Goal: Task Accomplishment & Management: Manage account settings

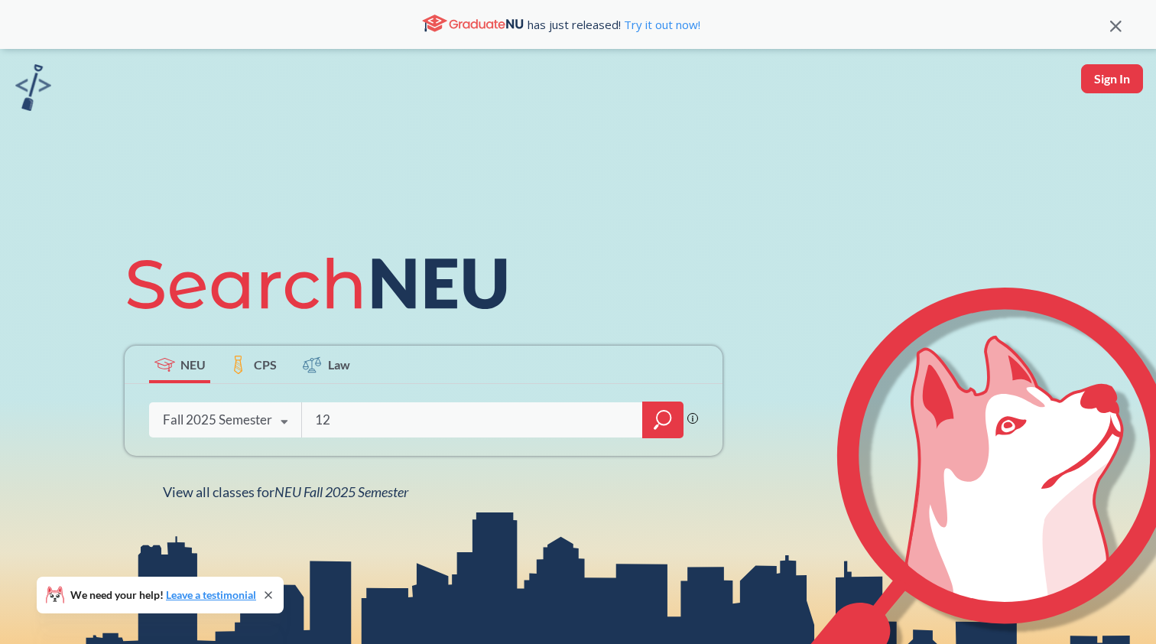
type input "1"
type input "INTB 1203"
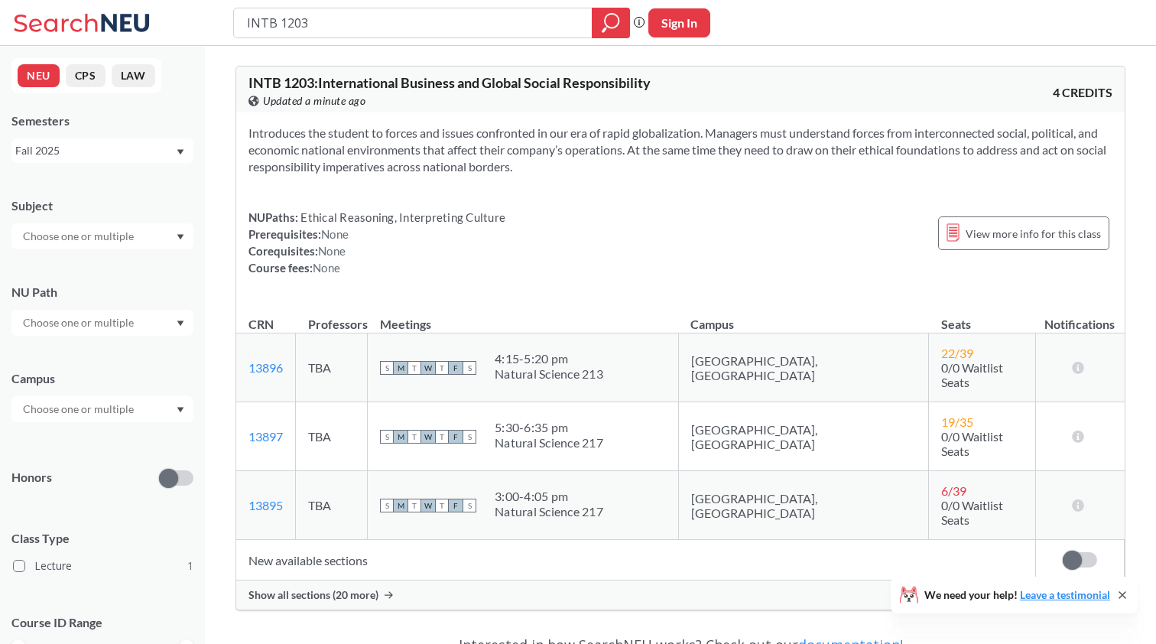
click at [377, 580] on div "Show all sections (20 more)" at bounding box center [680, 594] width 888 height 29
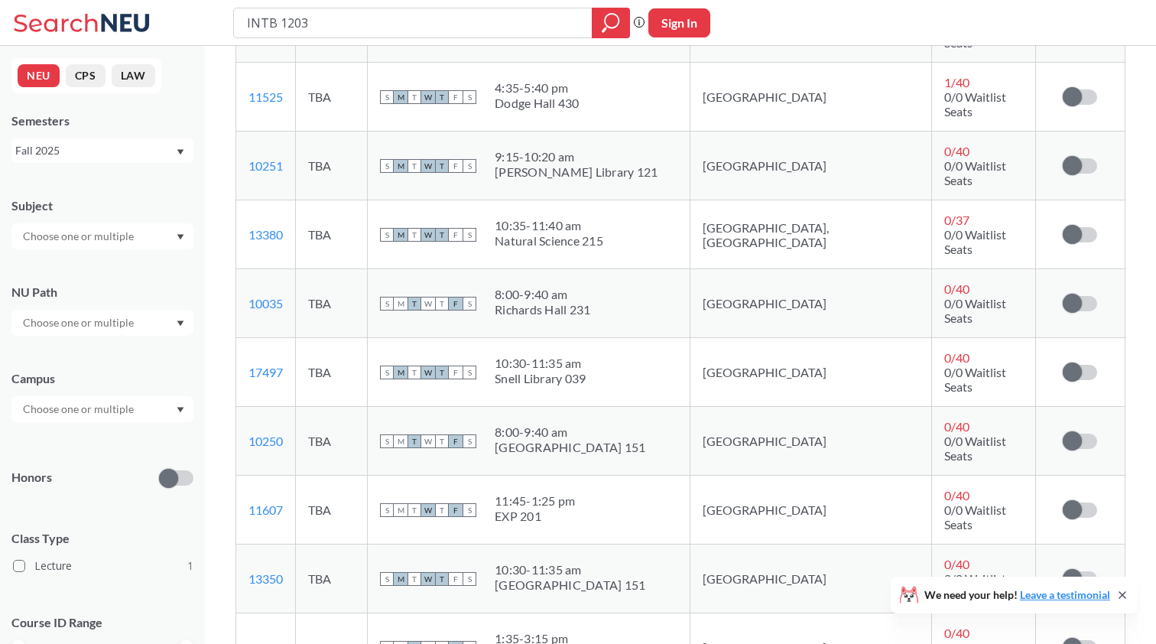
scroll to position [633, 0]
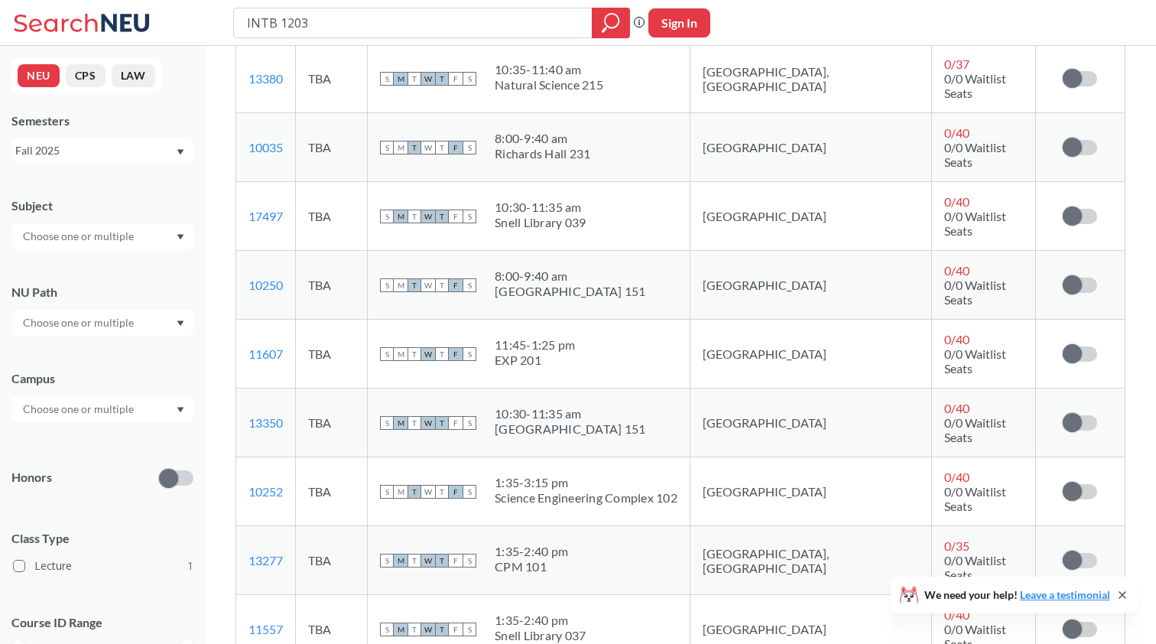
click at [1061, 553] on div "Sign in to subscribe for notifications." at bounding box center [1080, 560] width 64 height 15
click at [1077, 550] on span at bounding box center [1072, 559] width 19 height 19
click at [1063, 553] on input "checkbox" at bounding box center [1063, 553] width 0 height 0
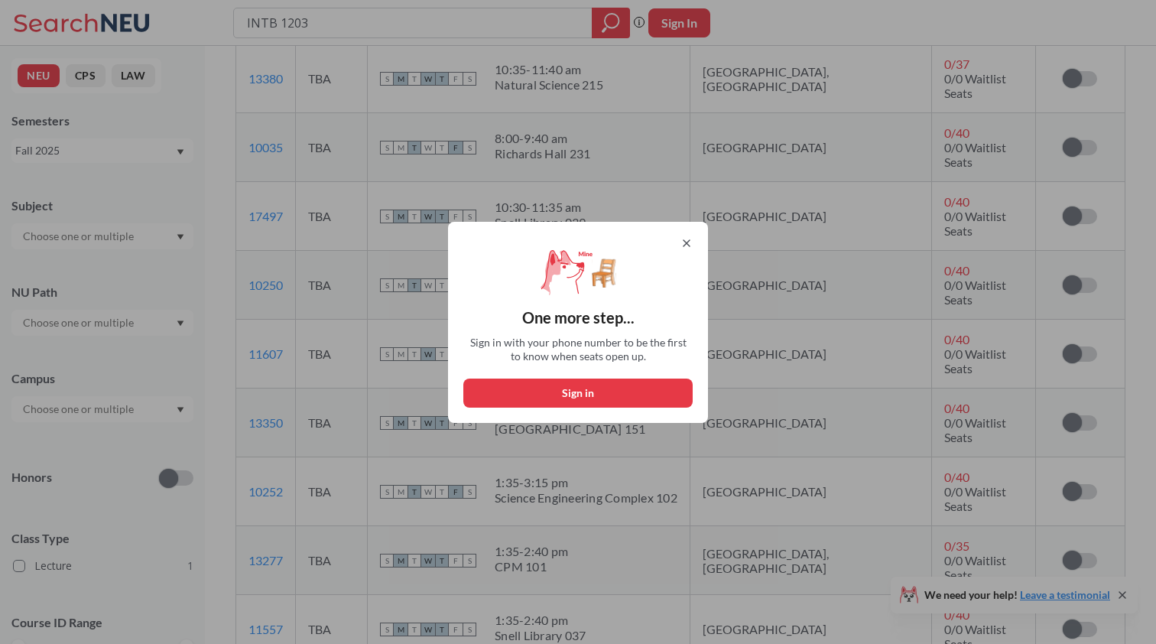
click at [690, 241] on icon at bounding box center [686, 243] width 12 height 12
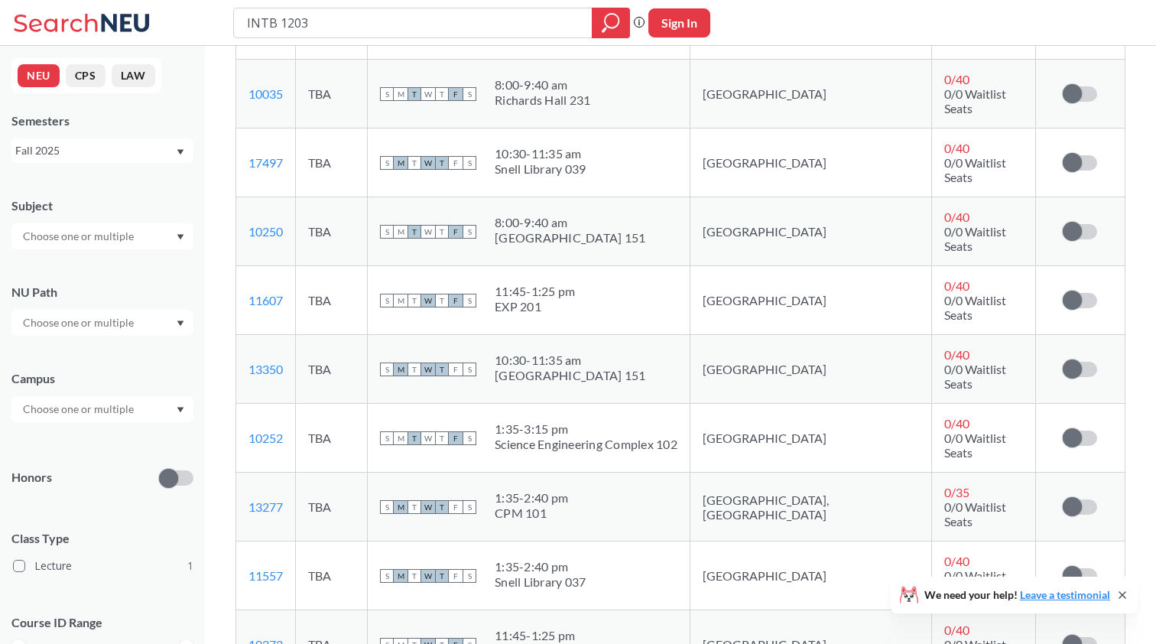
scroll to position [829, 0]
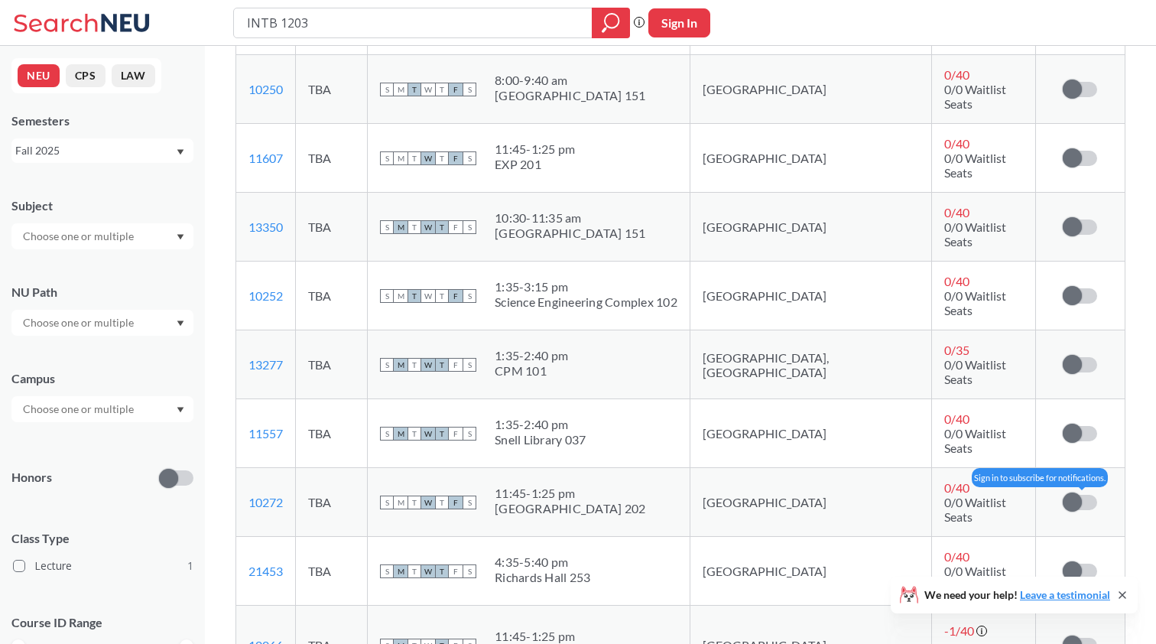
click at [1070, 492] on span at bounding box center [1072, 501] width 19 height 19
click at [1063, 495] on input "checkbox" at bounding box center [1063, 495] width 0 height 0
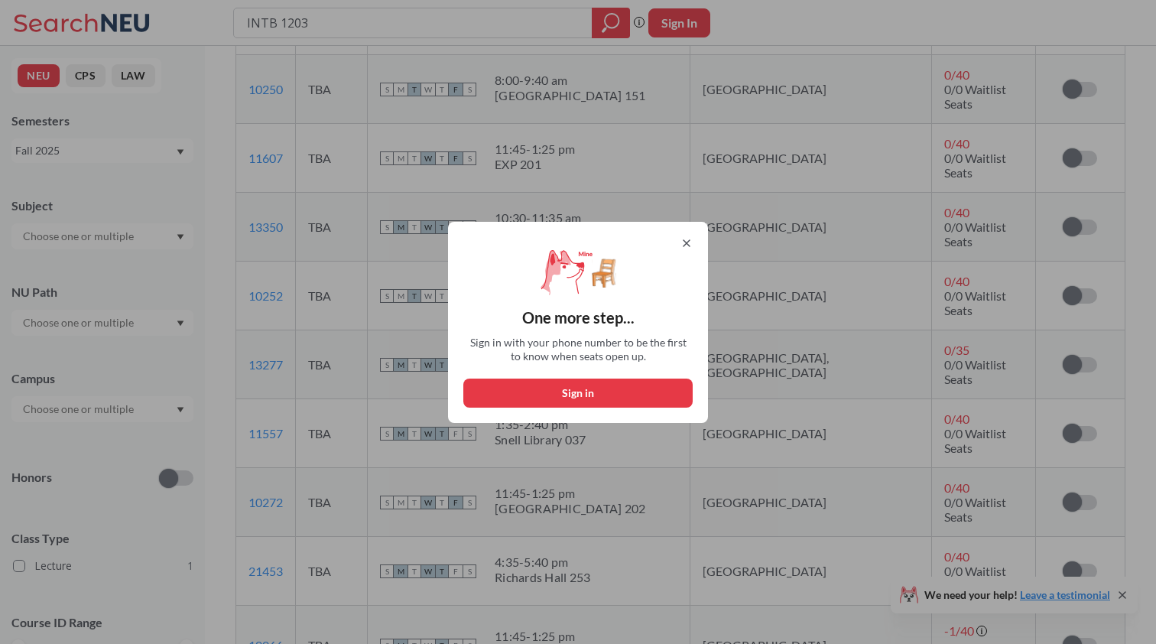
click at [606, 395] on button "Sign in" at bounding box center [577, 392] width 229 height 29
select select "US"
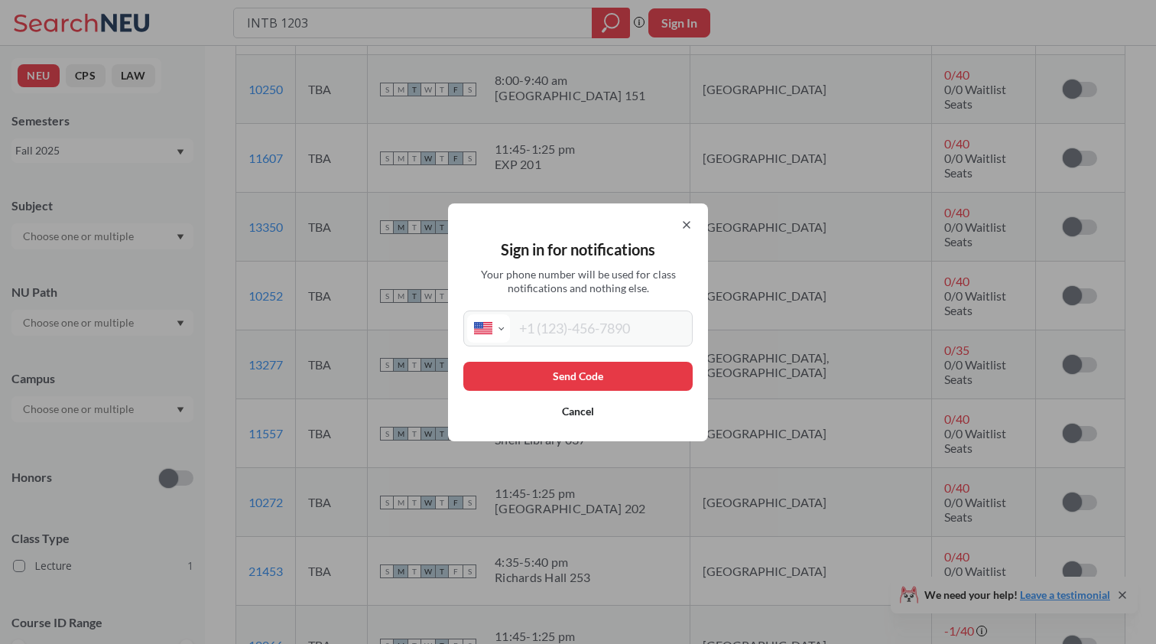
click at [582, 346] on div "International Afghanistan Åland Islands Albania Algeria American Samoa Andorra …" at bounding box center [577, 328] width 229 height 36
click at [579, 335] on input "tel" at bounding box center [599, 328] width 179 height 28
type input "(617) 952-2834"
click at [557, 377] on button "Send Code" at bounding box center [577, 376] width 229 height 29
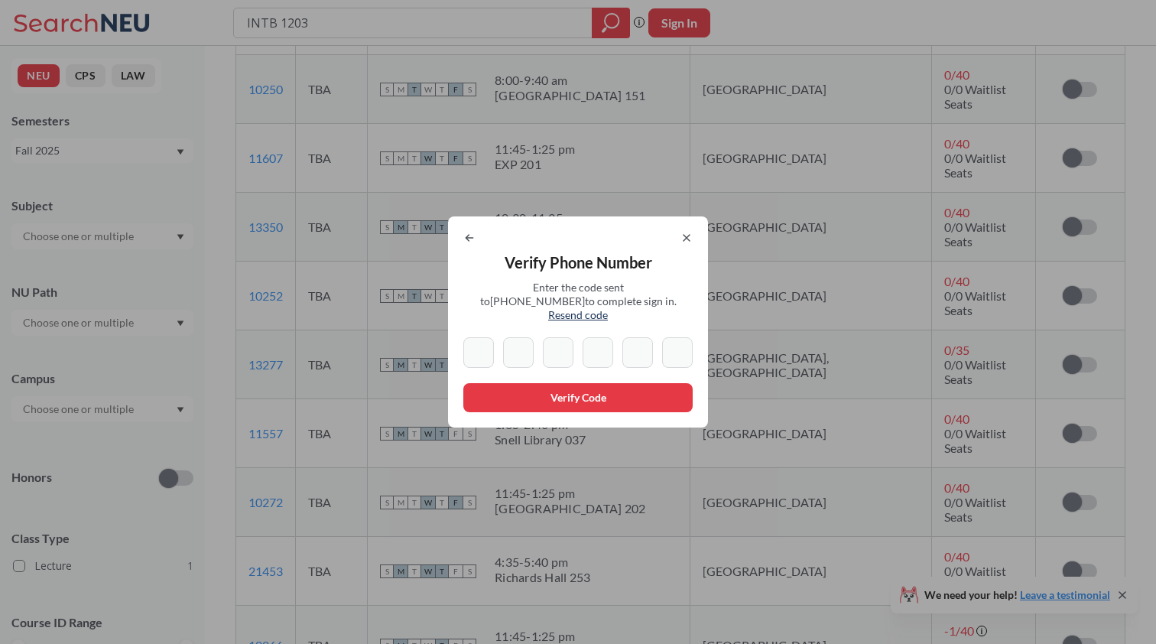
type input "5"
type input "9"
type input "7"
type input "3"
type input "6"
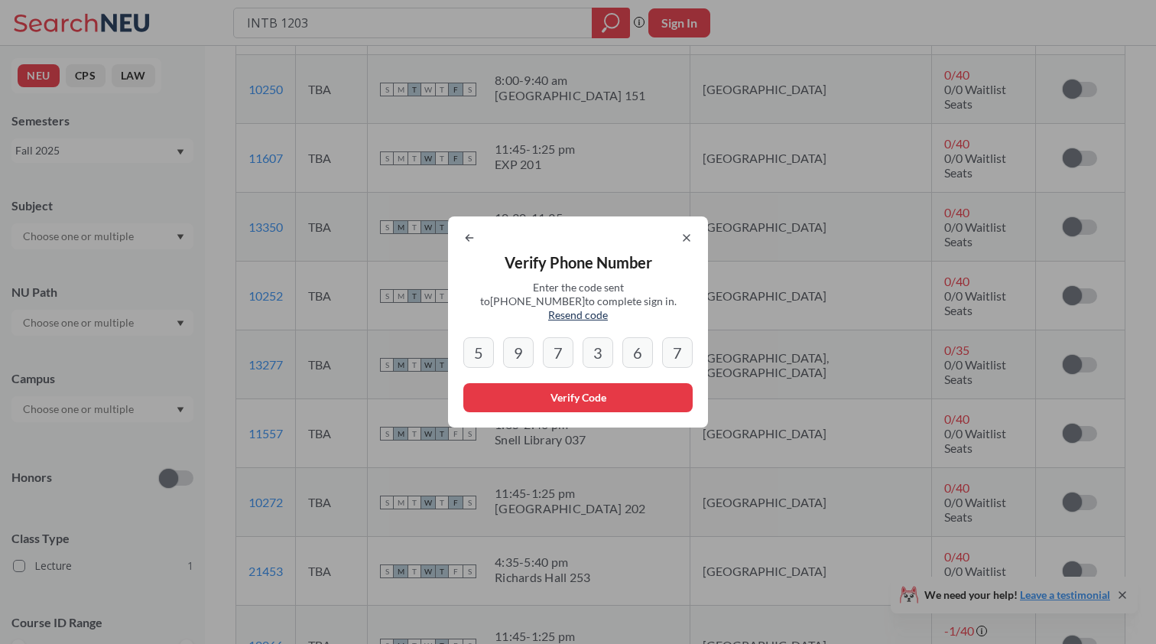
type input "7"
click at [632, 343] on input "6" at bounding box center [637, 352] width 31 height 31
click at [645, 343] on input "6" at bounding box center [637, 352] width 31 height 31
click at [586, 347] on input "3" at bounding box center [598, 352] width 31 height 31
click at [645, 349] on input "6" at bounding box center [637, 352] width 31 height 31
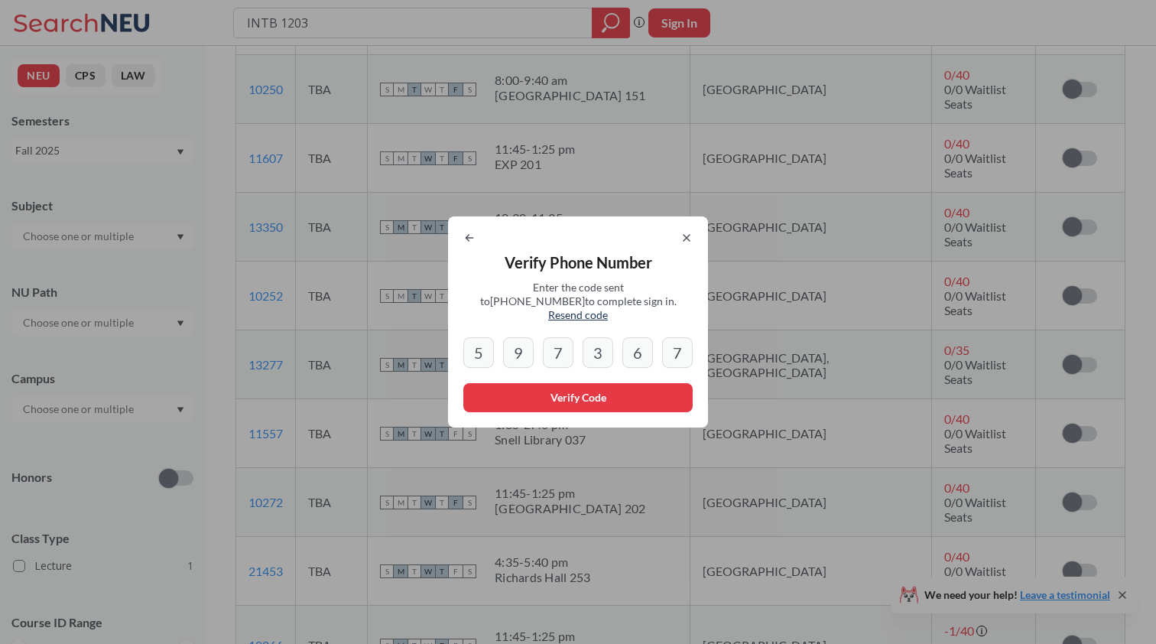
type input "6"
click at [664, 348] on input "7" at bounding box center [677, 352] width 31 height 31
drag, startPoint x: 680, startPoint y: 348, endPoint x: 615, endPoint y: 350, distance: 65.8
click at [615, 350] on div "5 9 7 3 6 7" at bounding box center [577, 352] width 229 height 31
type input "7"
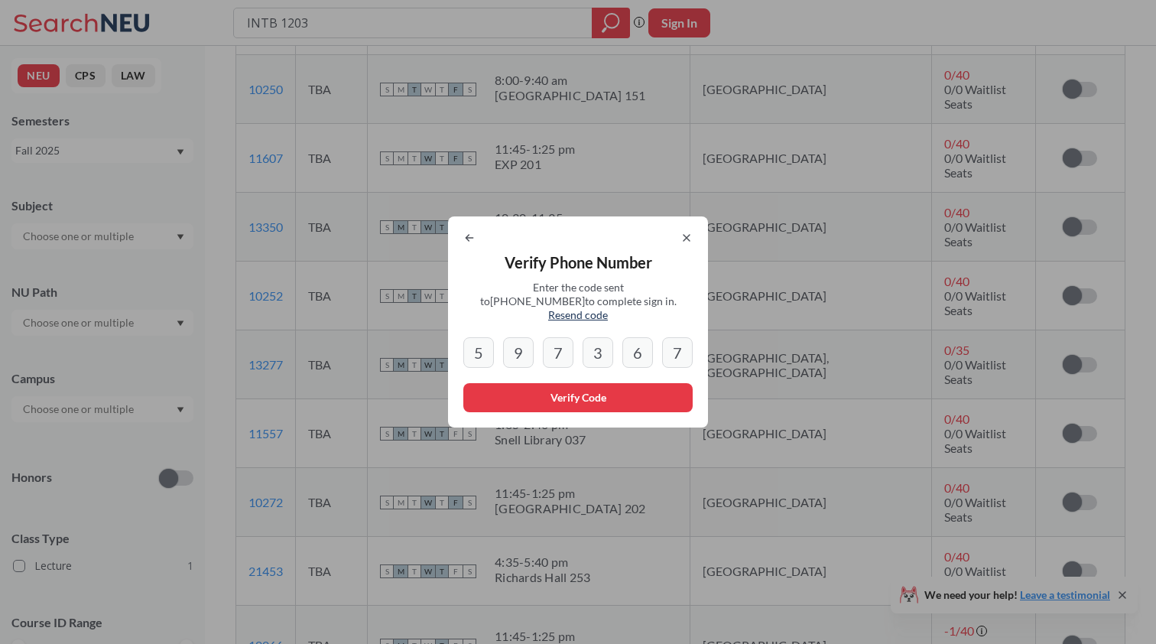
click at [687, 337] on input "7" at bounding box center [677, 352] width 31 height 31
click at [639, 339] on input "6" at bounding box center [637, 352] width 31 height 31
type input "6"
click at [677, 242] on div at bounding box center [577, 238] width 229 height 12
click at [689, 237] on div "Verify Phone Number Enter the code sent to +1 617 952 2834 to complete sign in.…" at bounding box center [578, 321] width 260 height 211
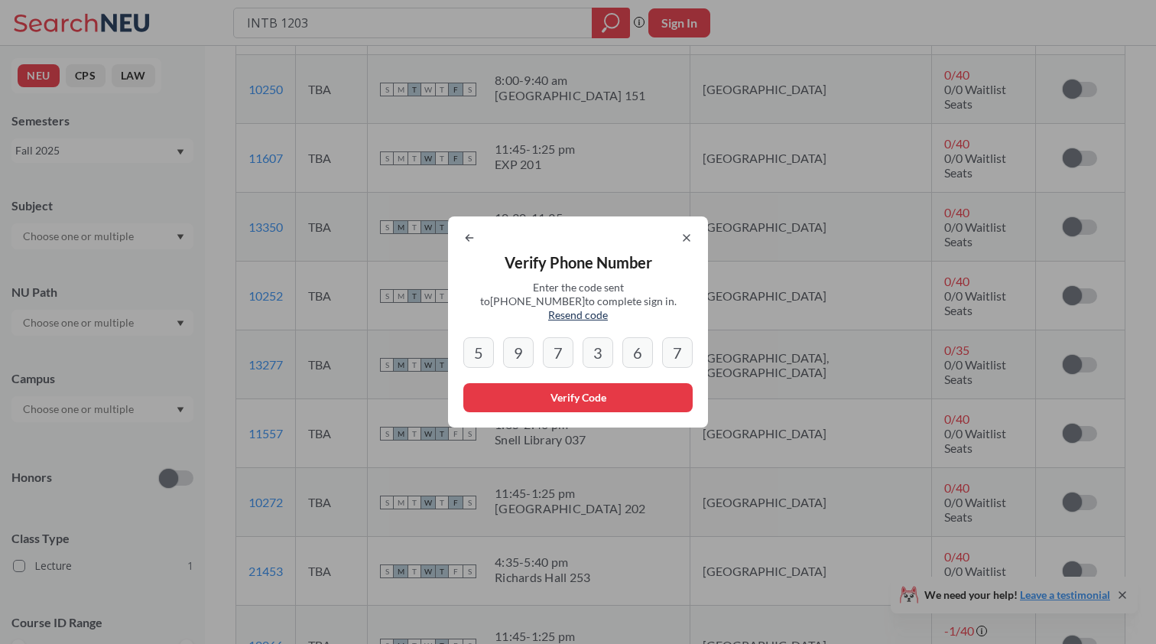
click at [688, 239] on icon at bounding box center [686, 238] width 12 height 12
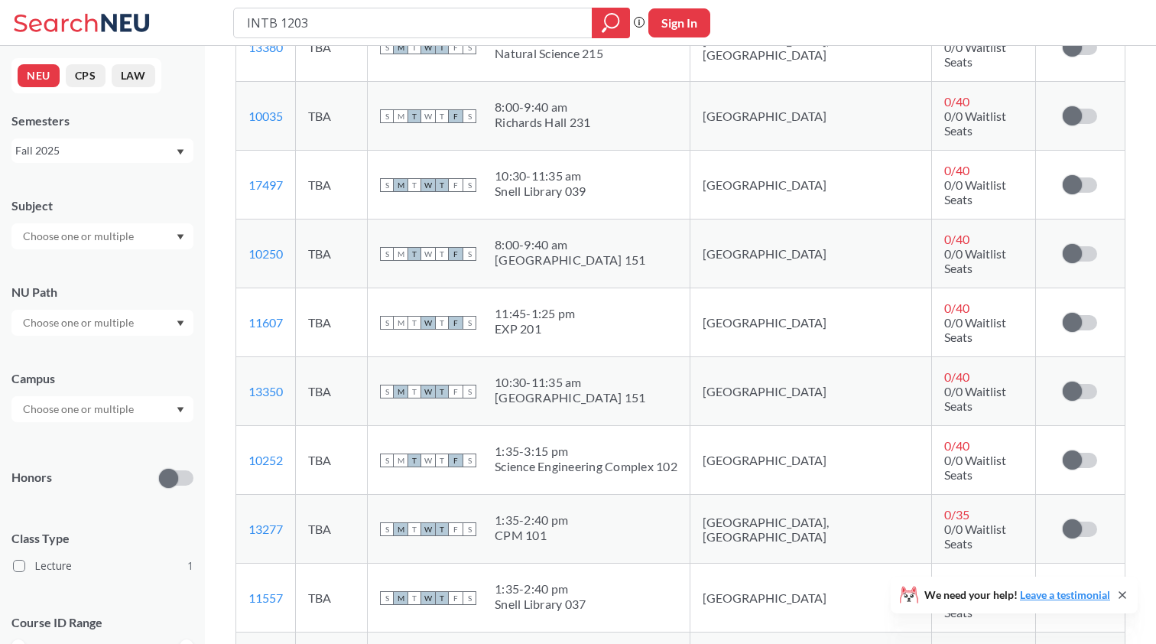
scroll to position [654, 0]
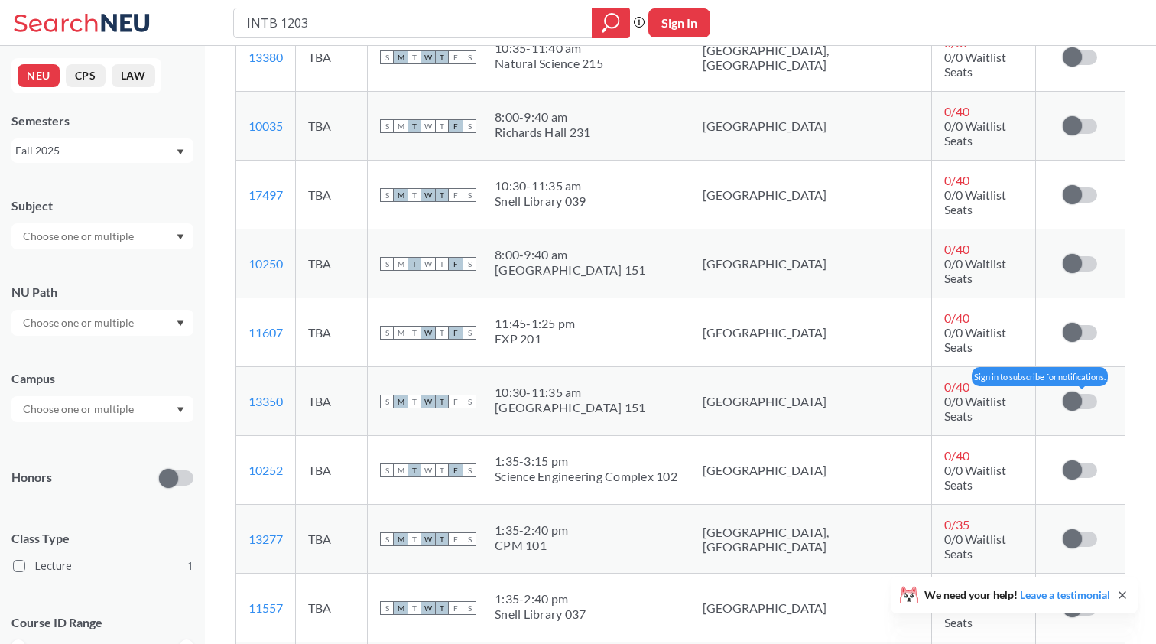
click at [1078, 391] on span at bounding box center [1072, 400] width 19 height 19
click at [1063, 394] on input "checkbox" at bounding box center [1063, 394] width 0 height 0
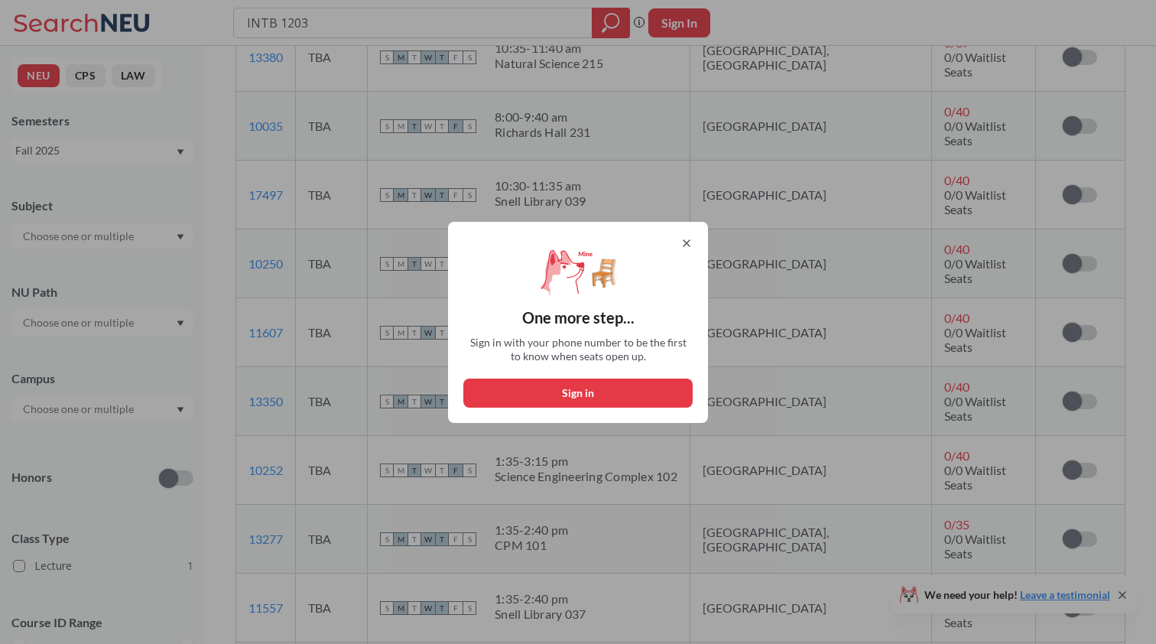
click at [622, 401] on button "Sign in" at bounding box center [577, 392] width 229 height 29
select select "US"
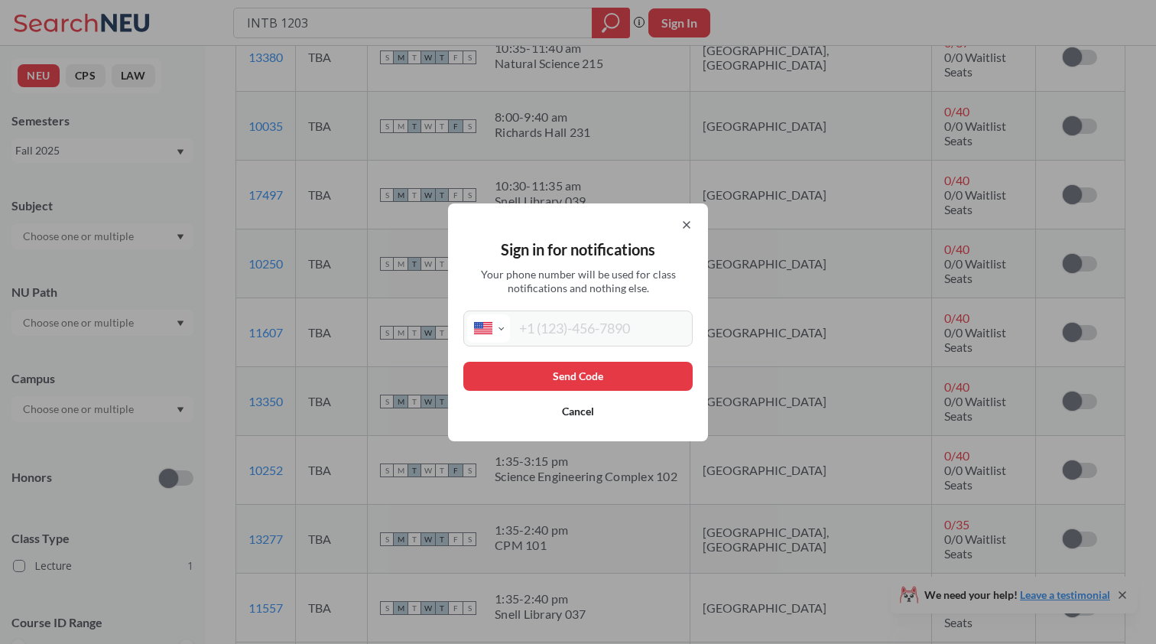
click at [557, 335] on input "tel" at bounding box center [599, 328] width 179 height 28
type input "(617) 952-2834"
click at [554, 363] on button "Send Code" at bounding box center [577, 376] width 229 height 29
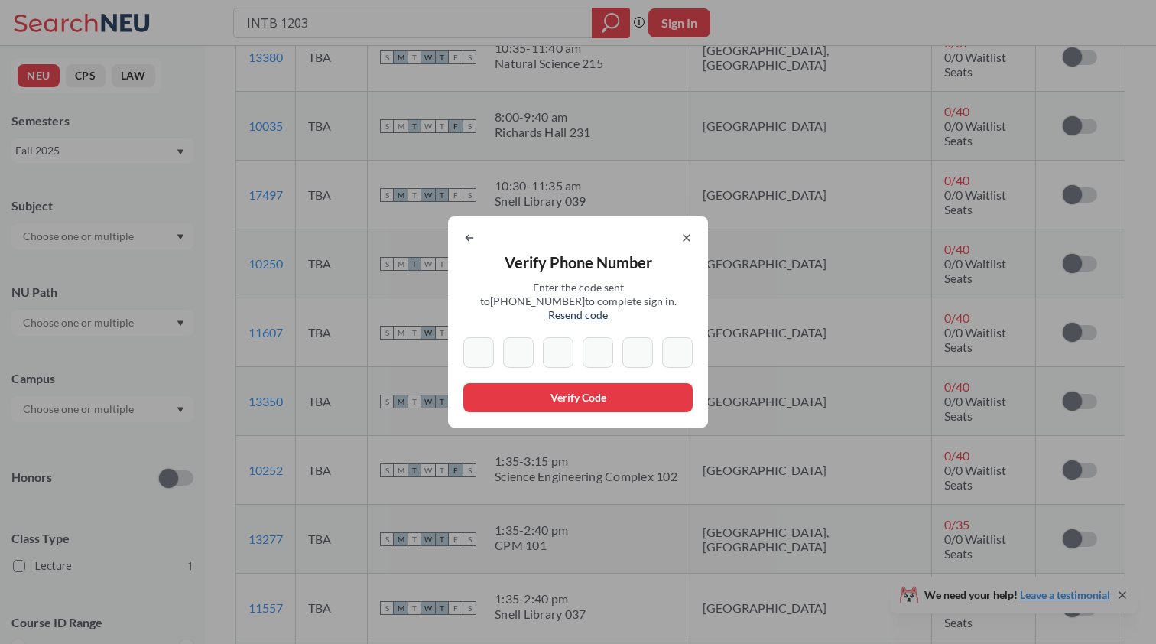
type input "5"
type input "9"
type input "7"
type input "3"
type input "7"
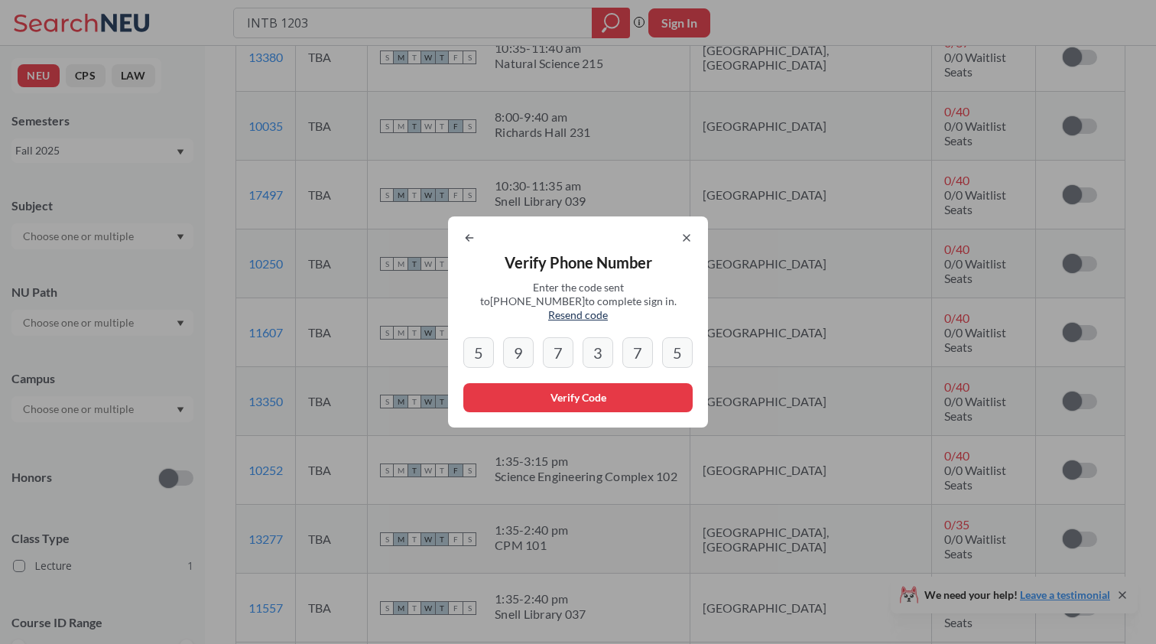
type input "5"
click at [572, 385] on button "Verify Code" at bounding box center [577, 397] width 229 height 29
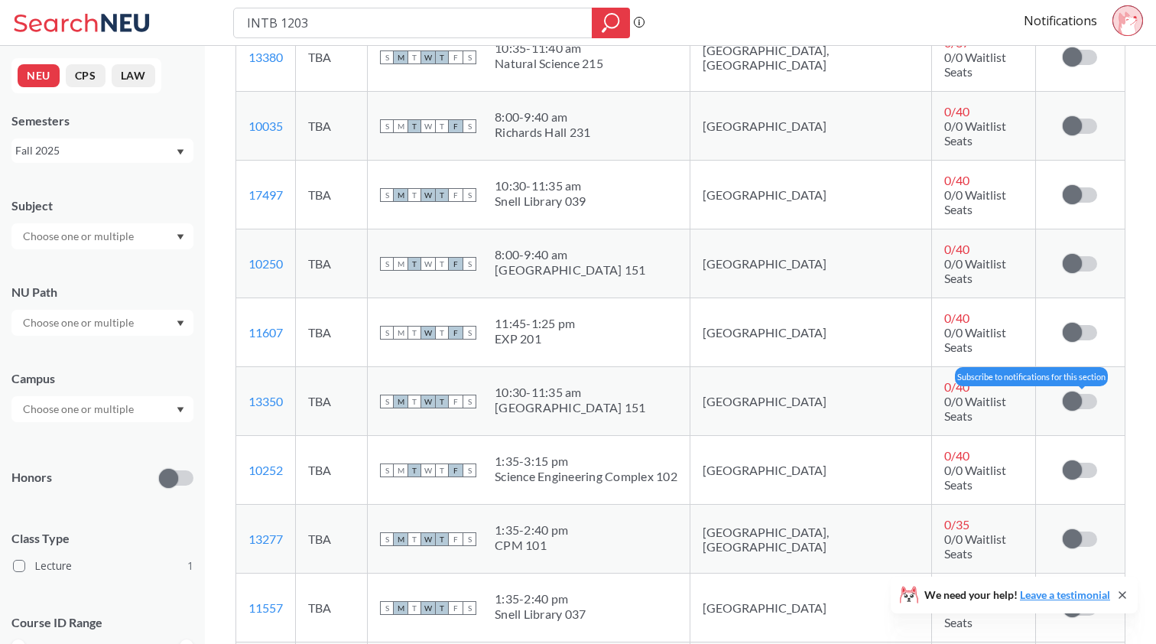
click at [1077, 391] on span at bounding box center [1072, 400] width 19 height 19
click at [1063, 394] on input "checkbox" at bounding box center [1063, 394] width 0 height 0
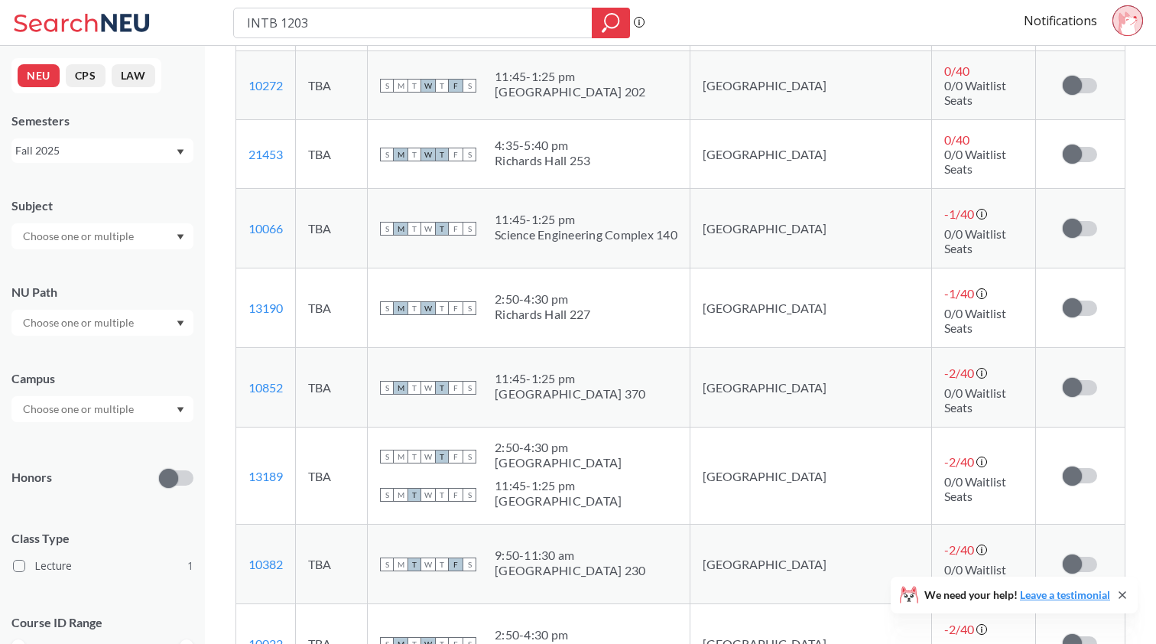
scroll to position [1250, 0]
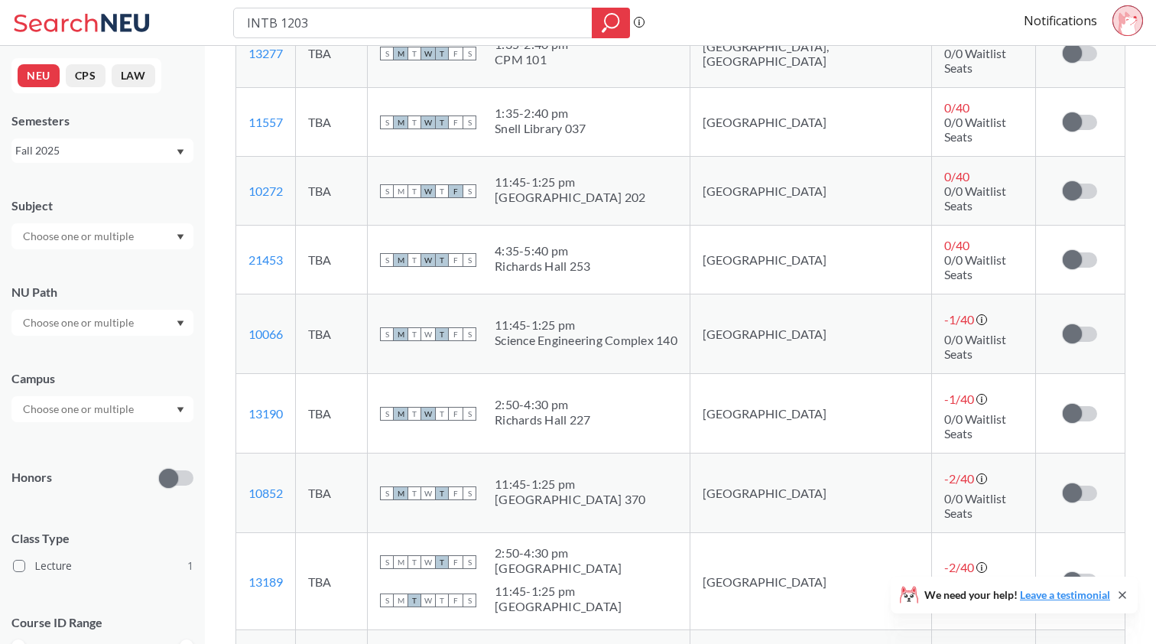
scroll to position [1138, 0]
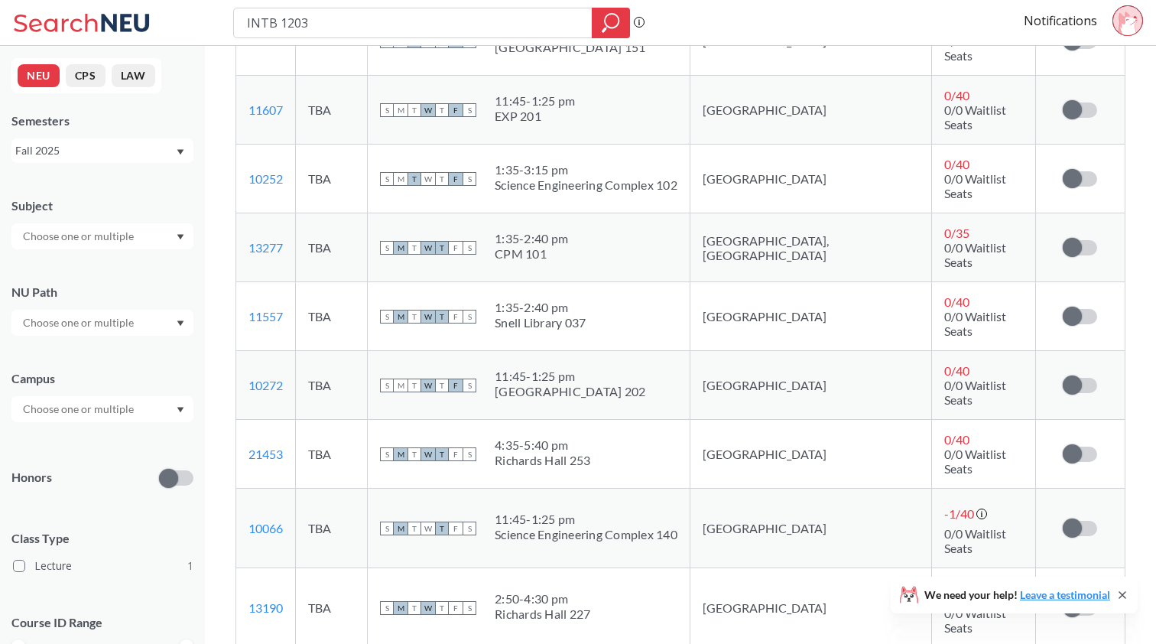
scroll to position [935, 0]
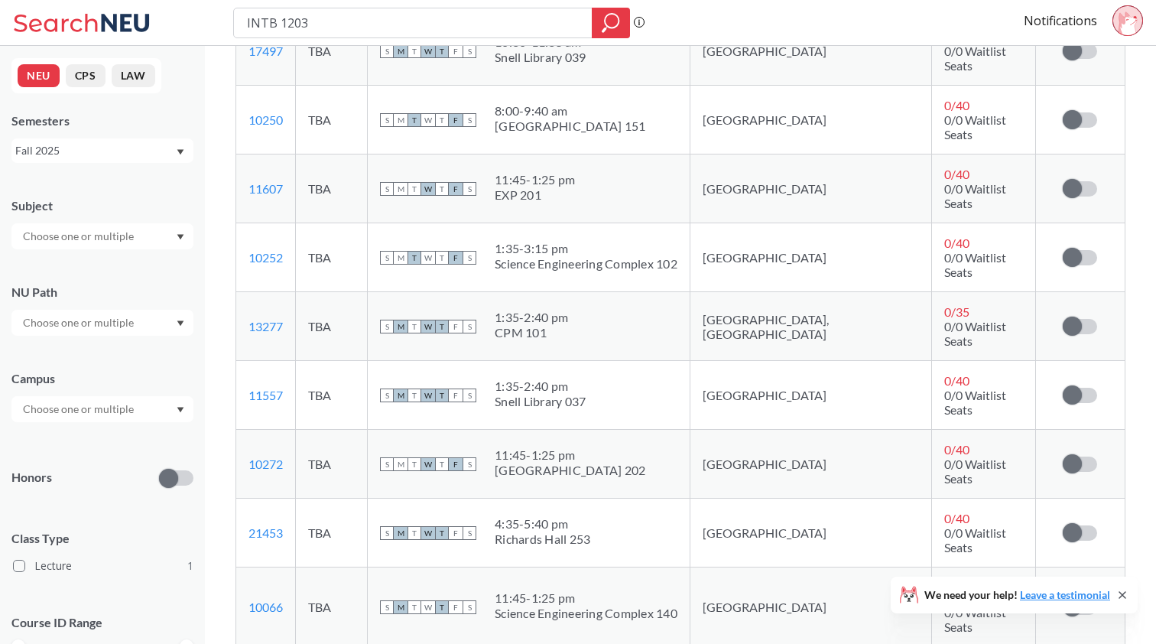
scroll to position [850, 0]
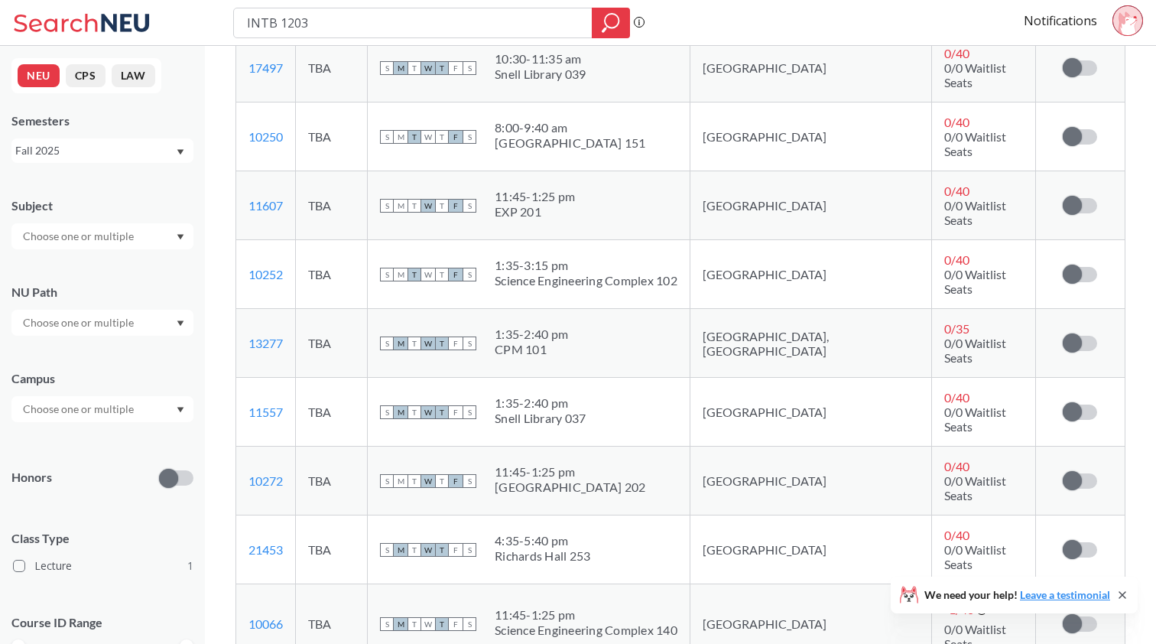
click at [1073, 614] on span at bounding box center [1072, 623] width 19 height 19
click at [1063, 616] on input "checkbox" at bounding box center [1063, 616] width 0 height 0
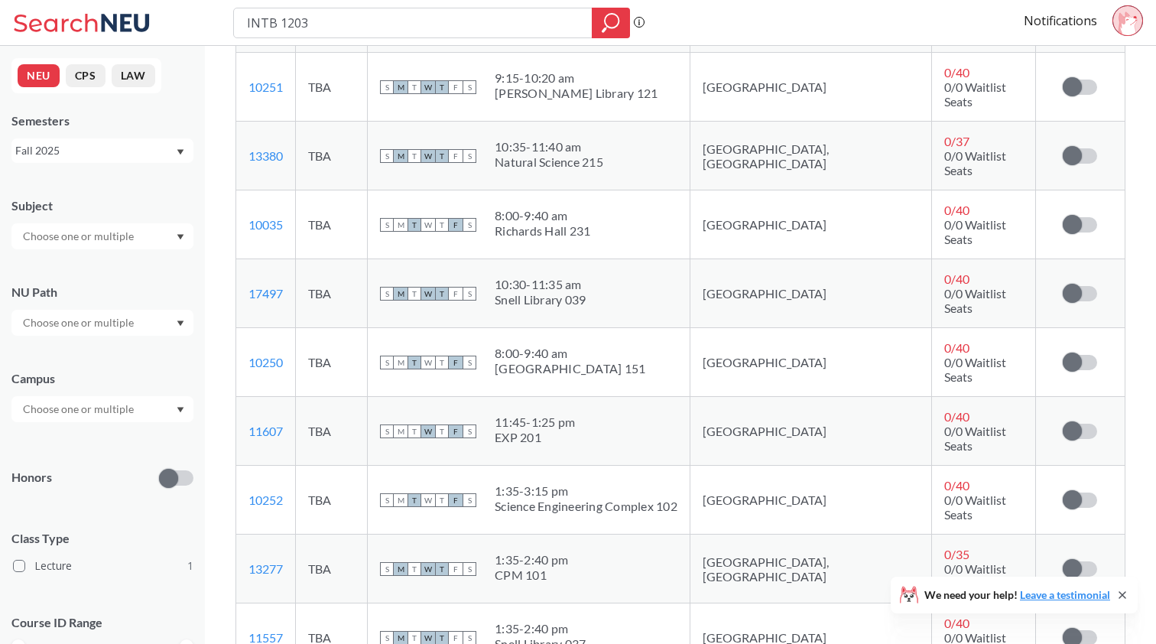
scroll to position [601, 0]
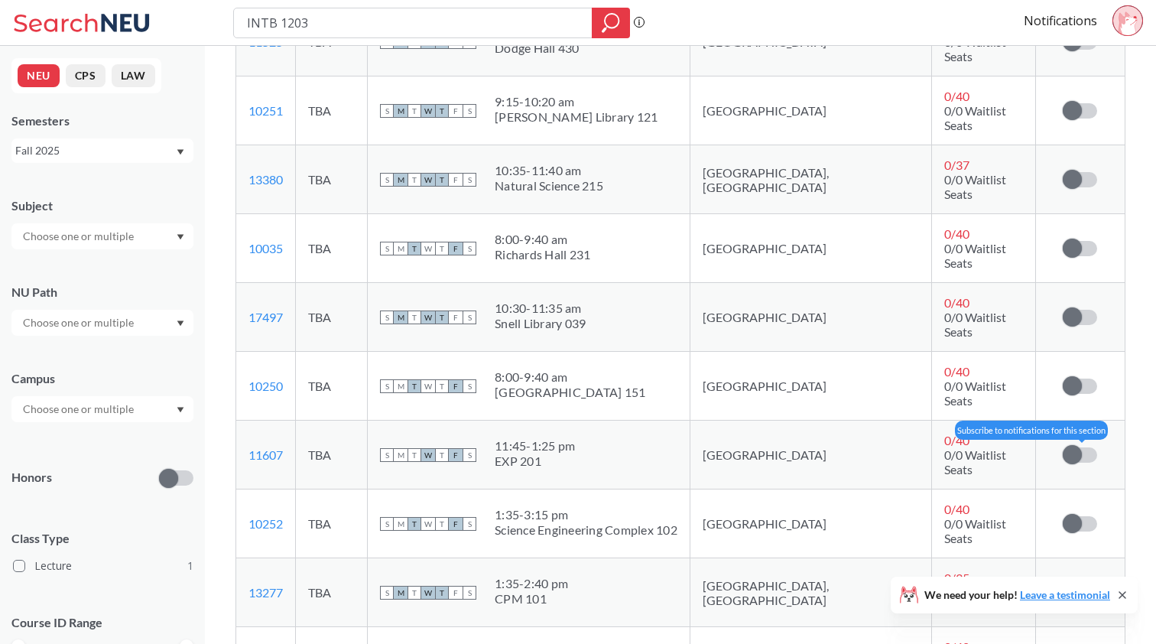
click at [1074, 445] on span at bounding box center [1072, 454] width 19 height 19
click at [1063, 447] on input "checkbox" at bounding box center [1063, 447] width 0 height 0
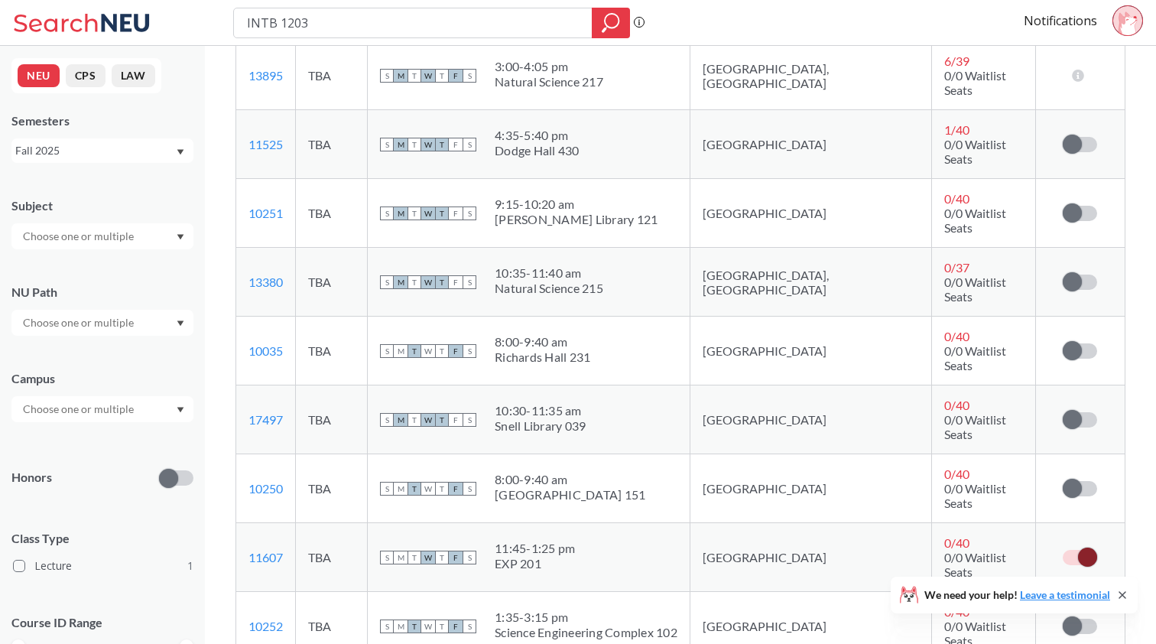
scroll to position [489, 0]
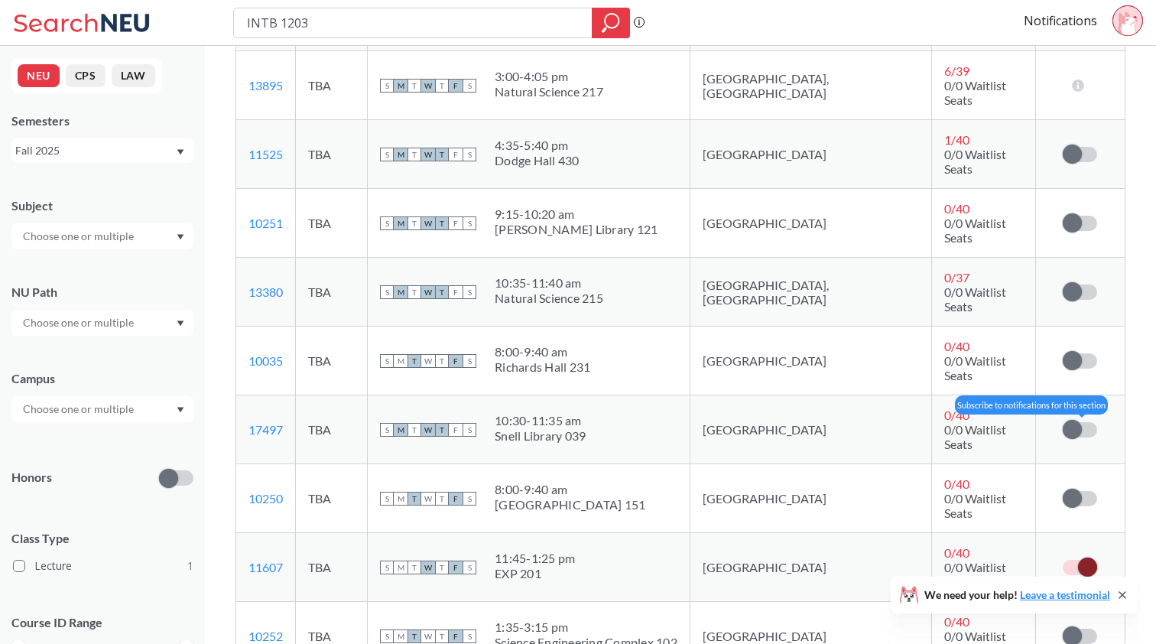
click at [1075, 420] on span at bounding box center [1072, 429] width 19 height 19
click at [1063, 422] on input "checkbox" at bounding box center [1063, 422] width 0 height 0
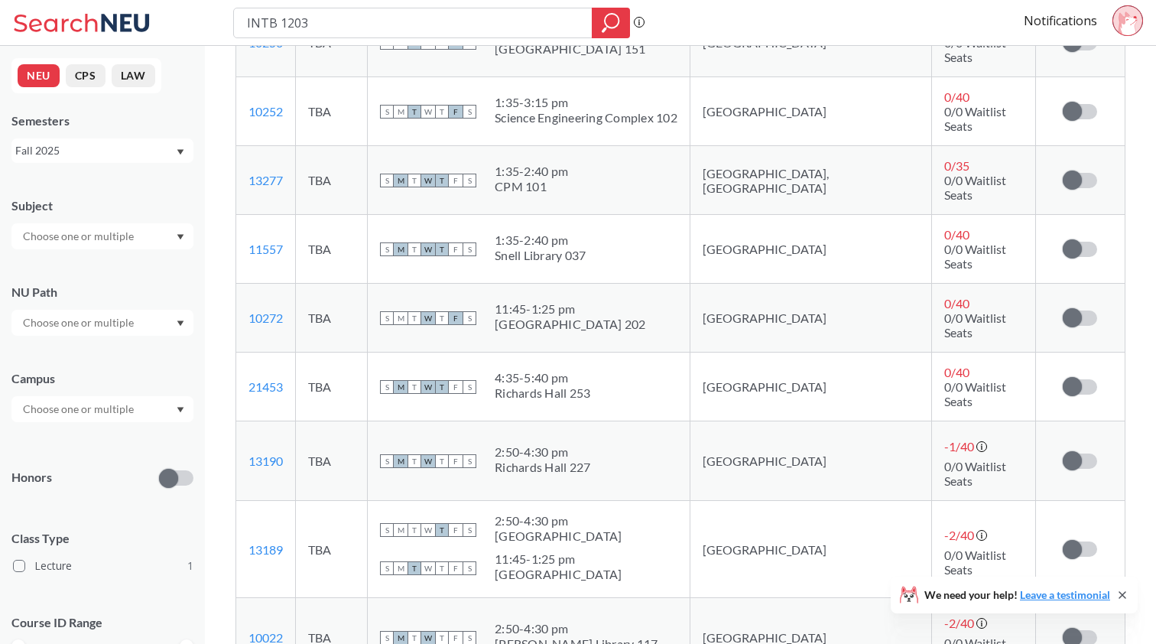
scroll to position [1346, 0]
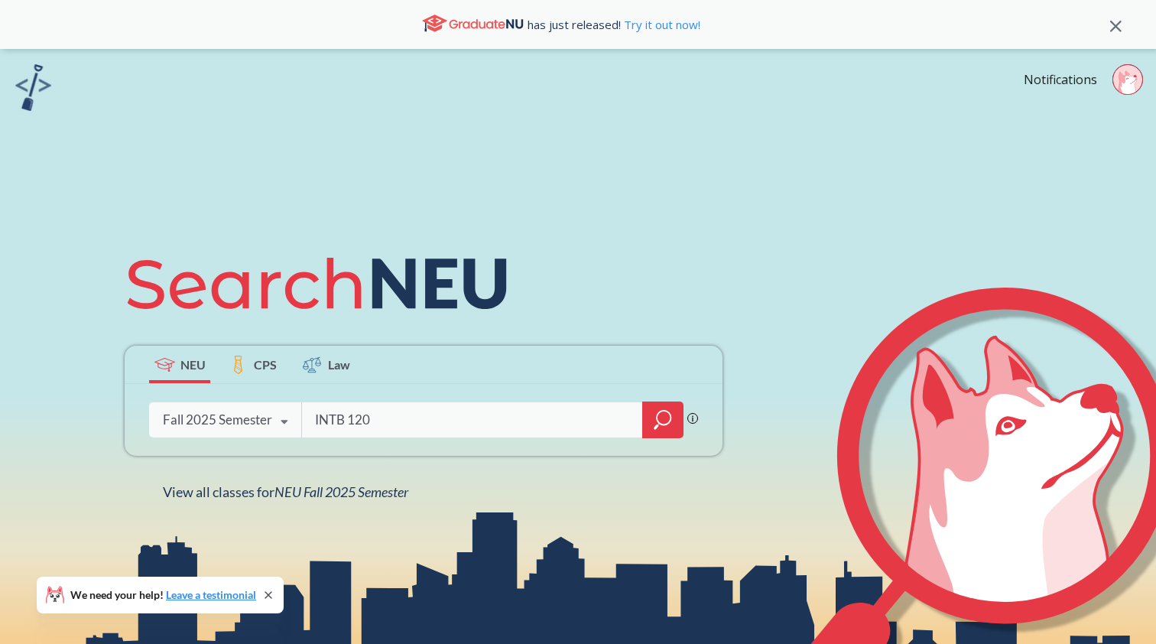
type input "INTB 1203"
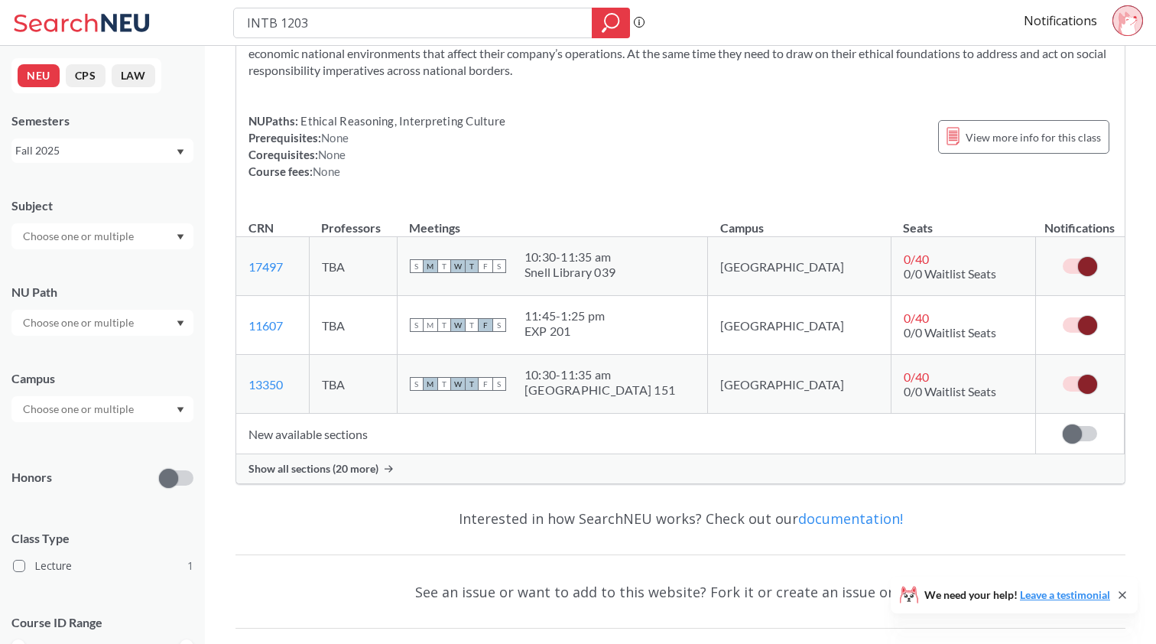
scroll to position [138, 0]
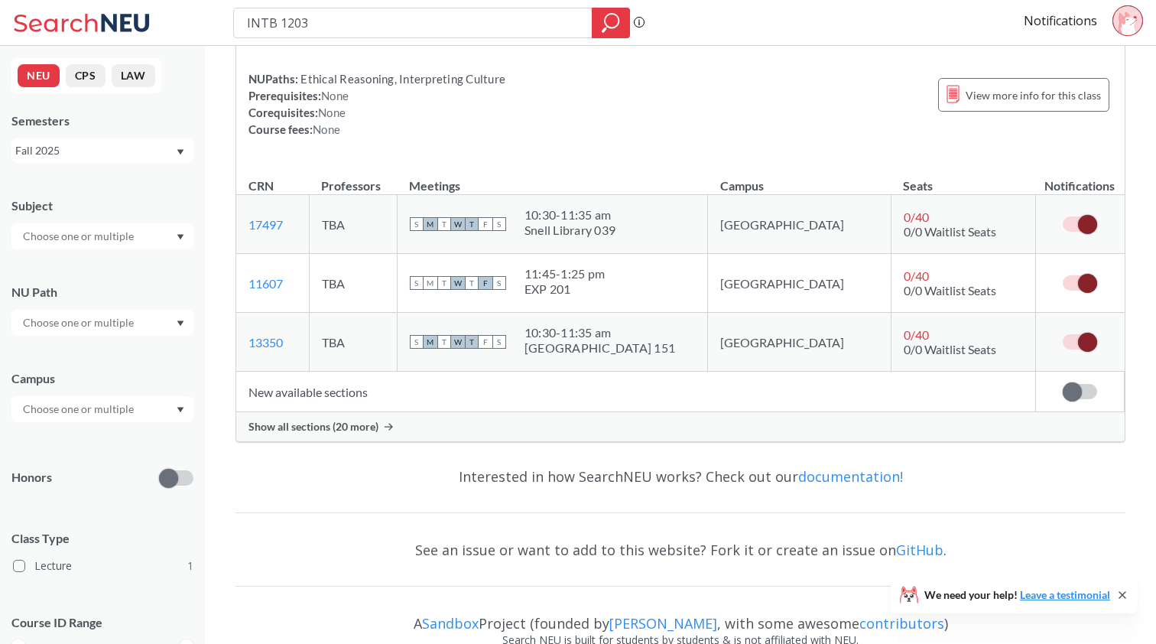
click at [273, 408] on td "New available sections" at bounding box center [635, 392] width 799 height 41
click at [273, 420] on span "Show all sections (20 more)" at bounding box center [313, 427] width 130 height 14
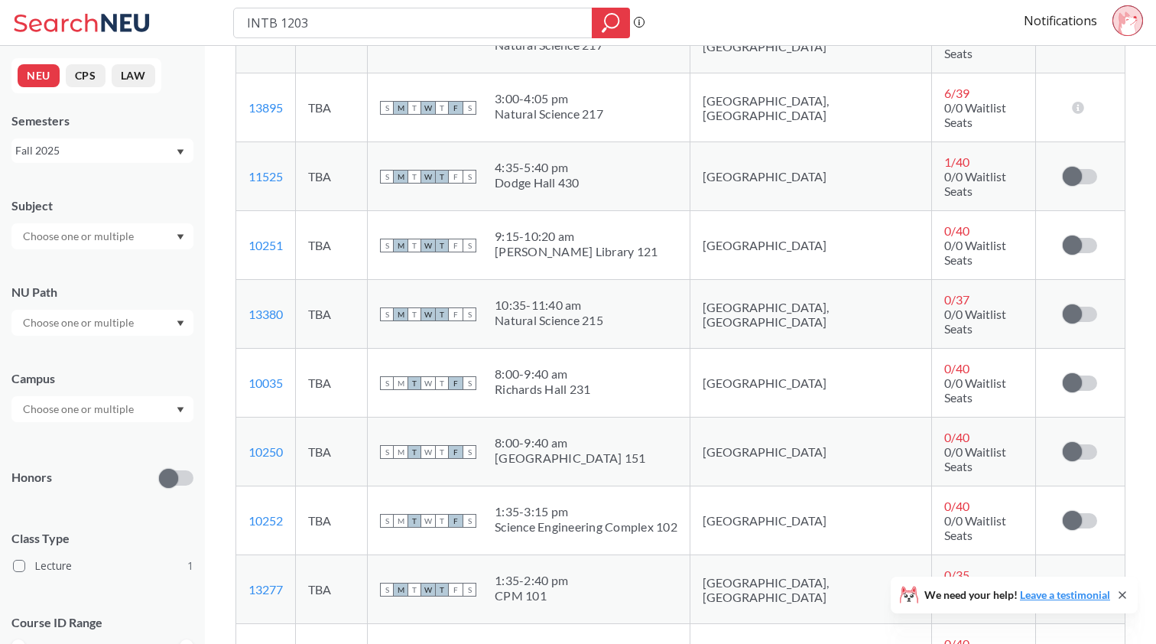
scroll to position [926, 0]
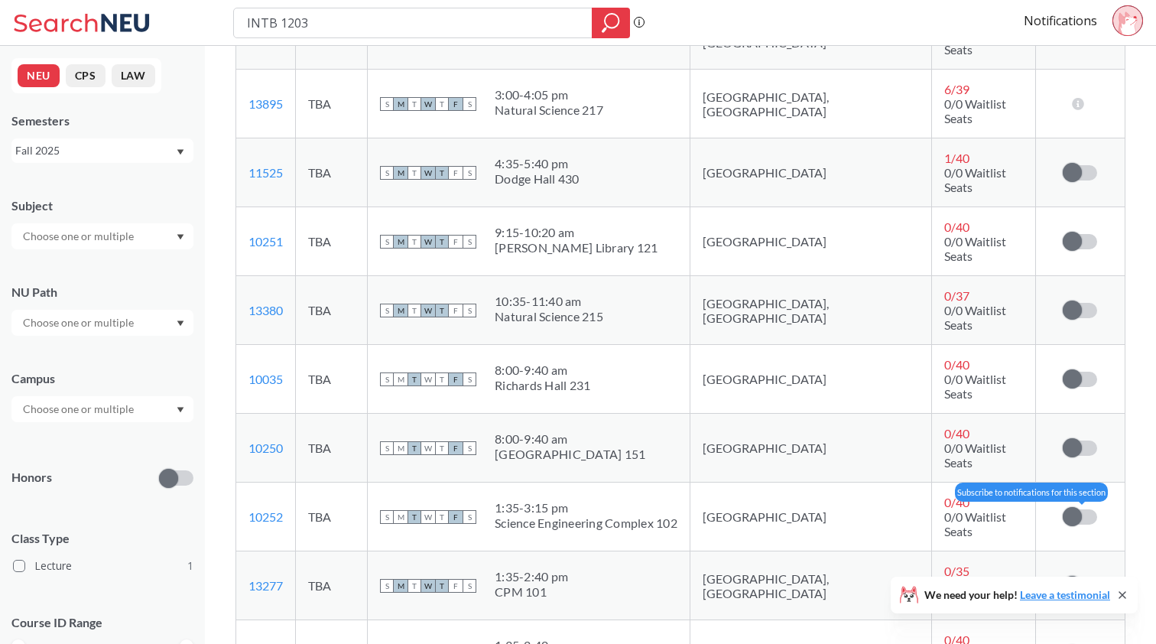
click at [1083, 509] on label at bounding box center [1080, 516] width 34 height 15
click at [1063, 509] on input "checkbox" at bounding box center [1063, 509] width 0 height 0
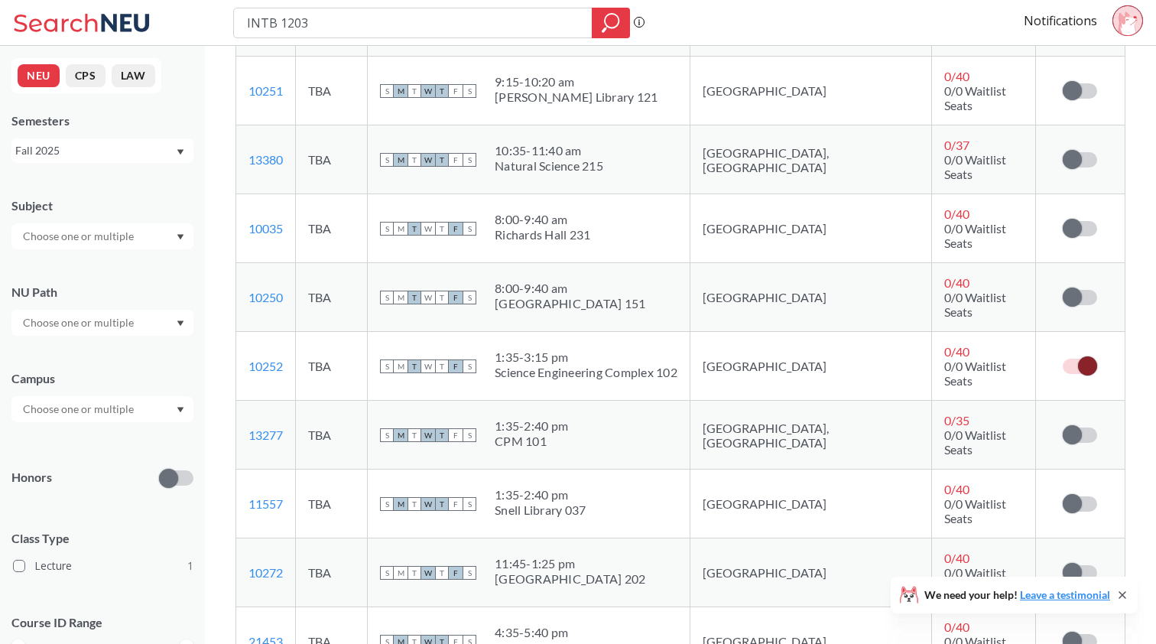
scroll to position [1077, 0]
click at [1077, 494] on span at bounding box center [1072, 503] width 19 height 19
click at [1063, 496] on input "checkbox" at bounding box center [1063, 496] width 0 height 0
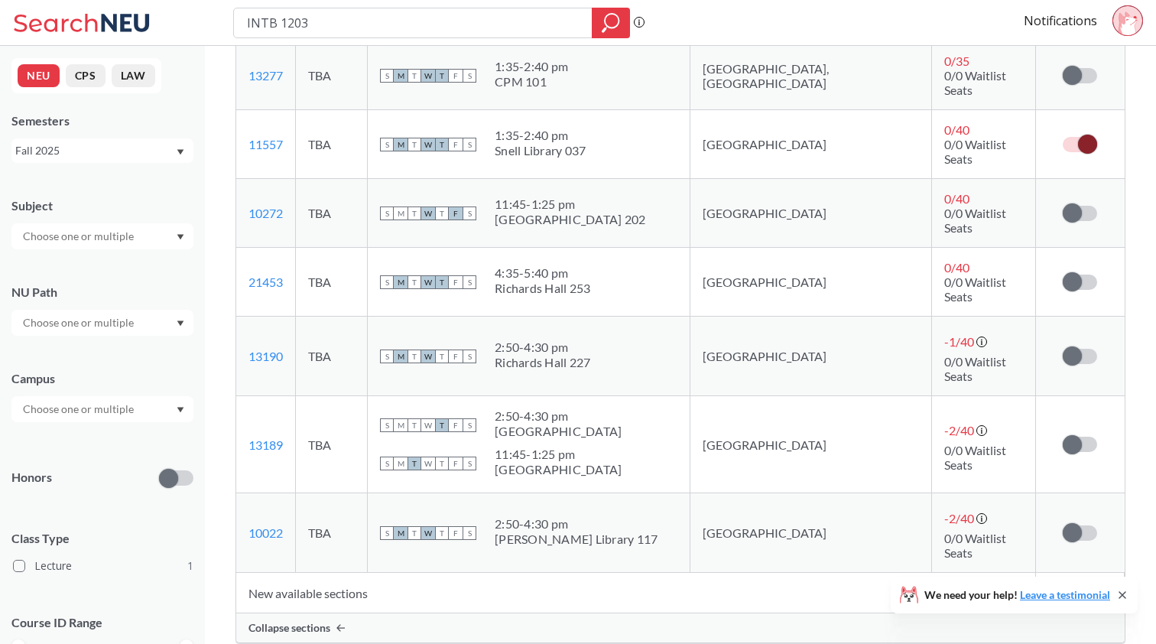
scroll to position [1435, 0]
click at [1071, 584] on span at bounding box center [1072, 593] width 19 height 19
click at [1063, 586] on input "checkbox" at bounding box center [1063, 586] width 0 height 0
click at [350, 614] on div "Collapse sections" at bounding box center [680, 628] width 888 height 29
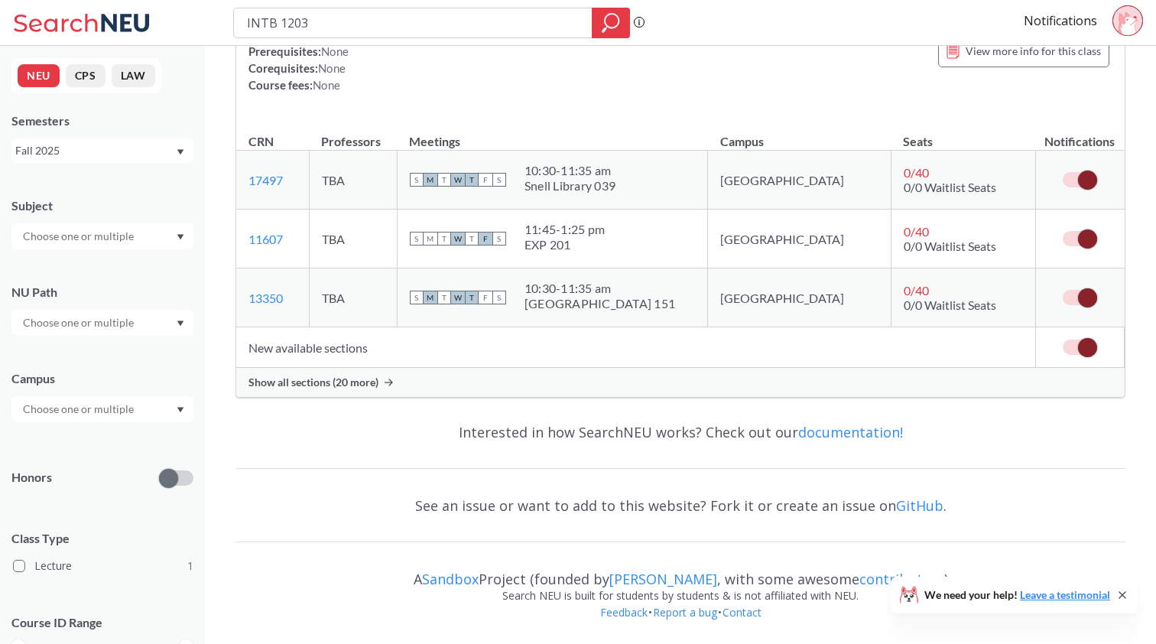
scroll to position [183, 0]
click at [362, 382] on span "Show all sections (20 more)" at bounding box center [313, 382] width 130 height 14
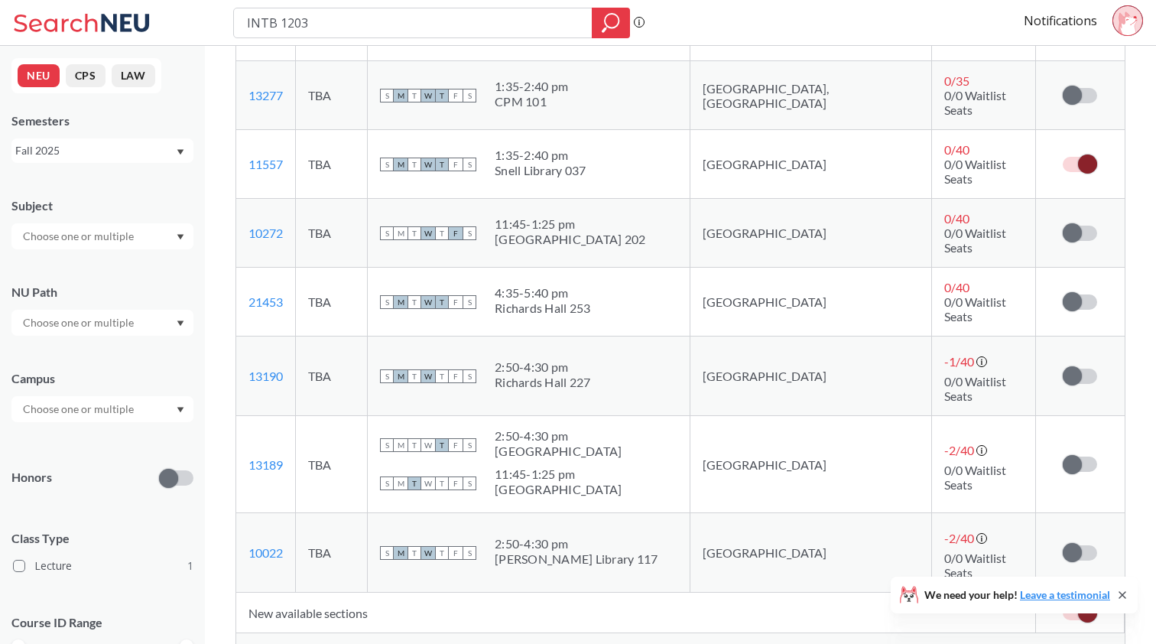
click at [331, 593] on td "New available sections" at bounding box center [635, 613] width 799 height 41
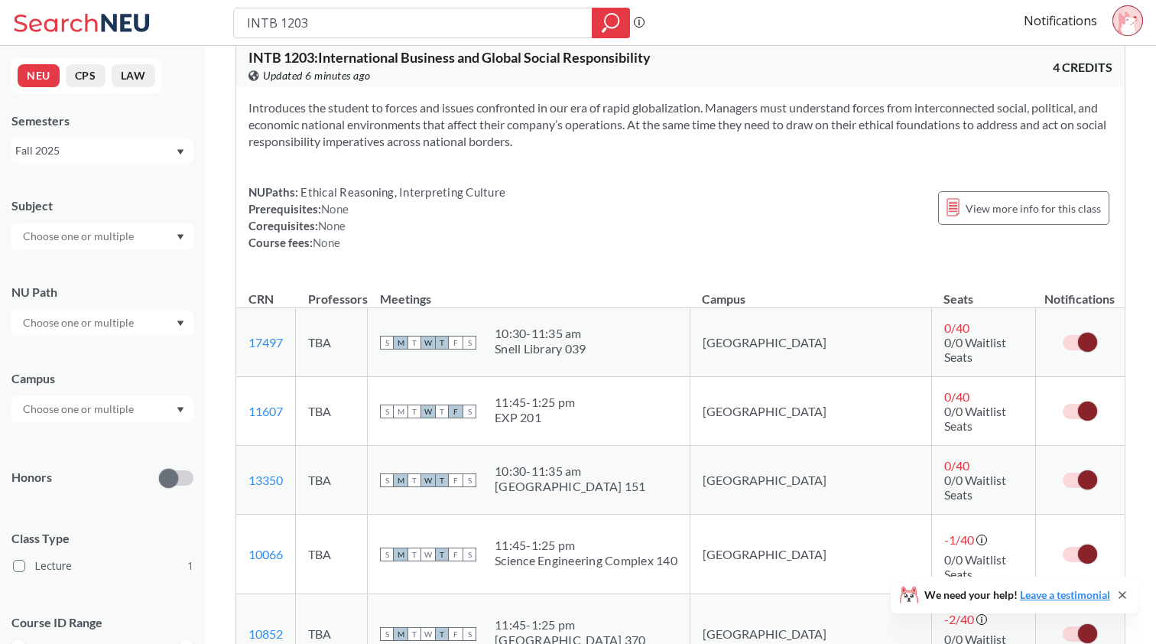
scroll to position [50, 0]
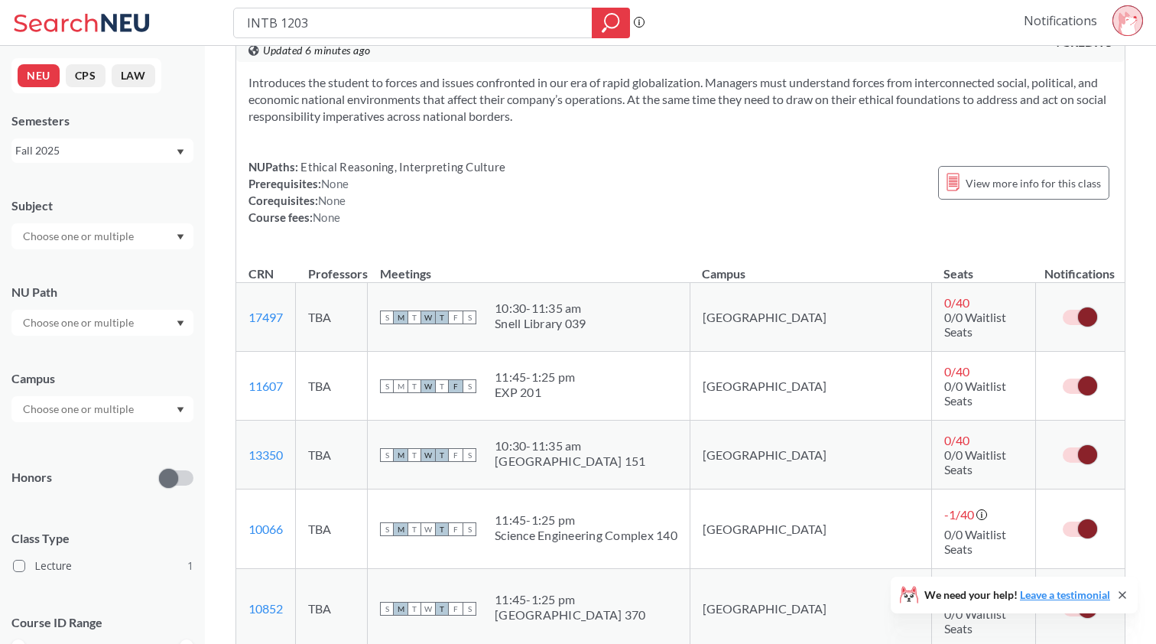
click at [1077, 17] on link "Notifications" at bounding box center [1060, 20] width 73 height 17
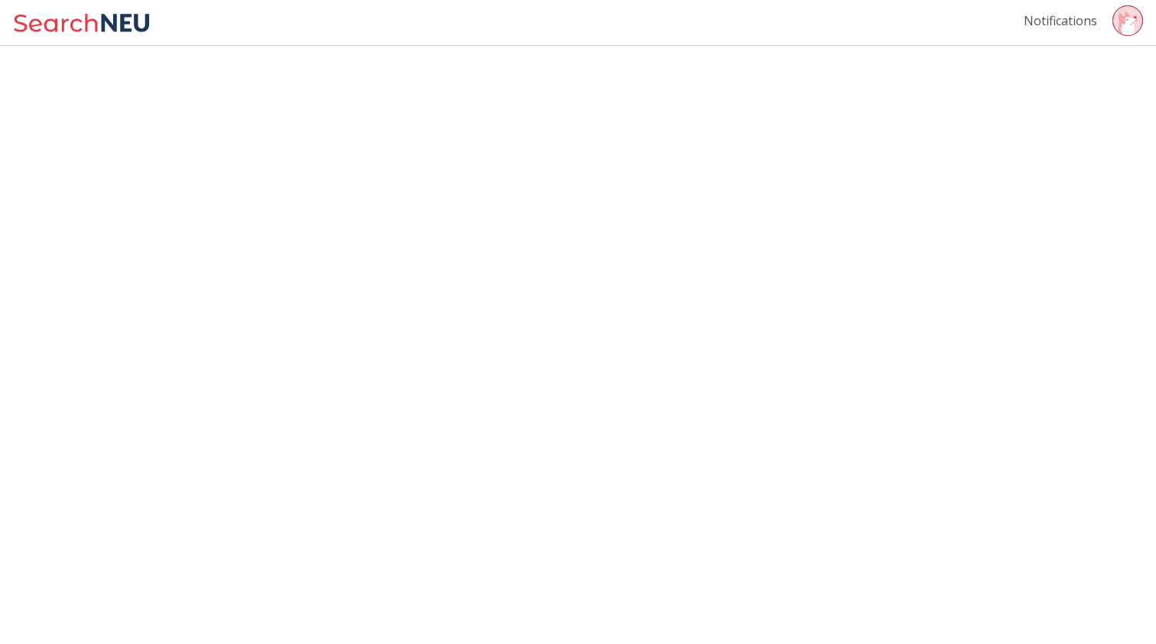
click at [1068, 24] on link "Notifications" at bounding box center [1060, 20] width 73 height 17
click at [1139, 24] on circle at bounding box center [1127, 20] width 30 height 30
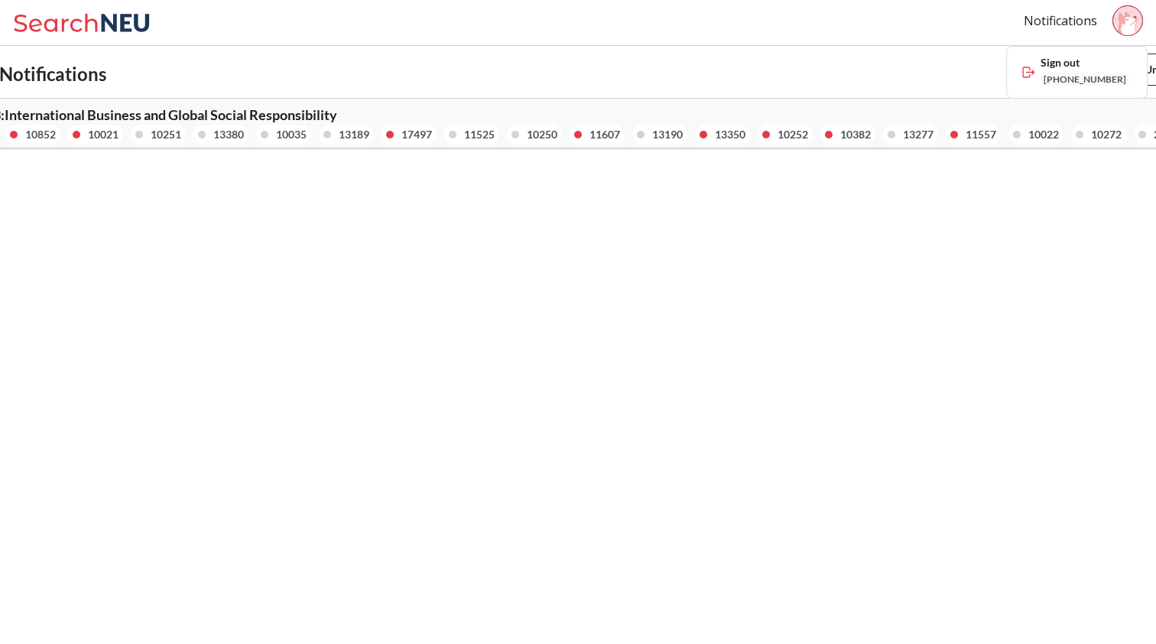
click at [403, 261] on body "Notifications Sign out [PHONE_NUMBER] Fall 2025 Notifications Unsubscribe All I…" at bounding box center [578, 322] width 1156 height 644
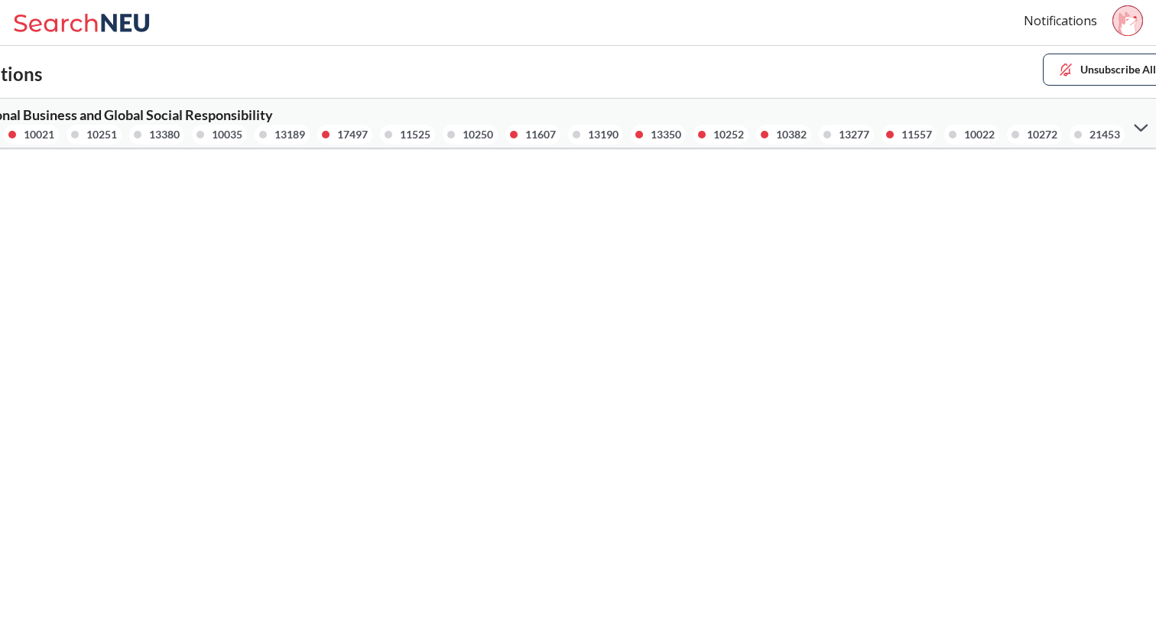
scroll to position [0, 110]
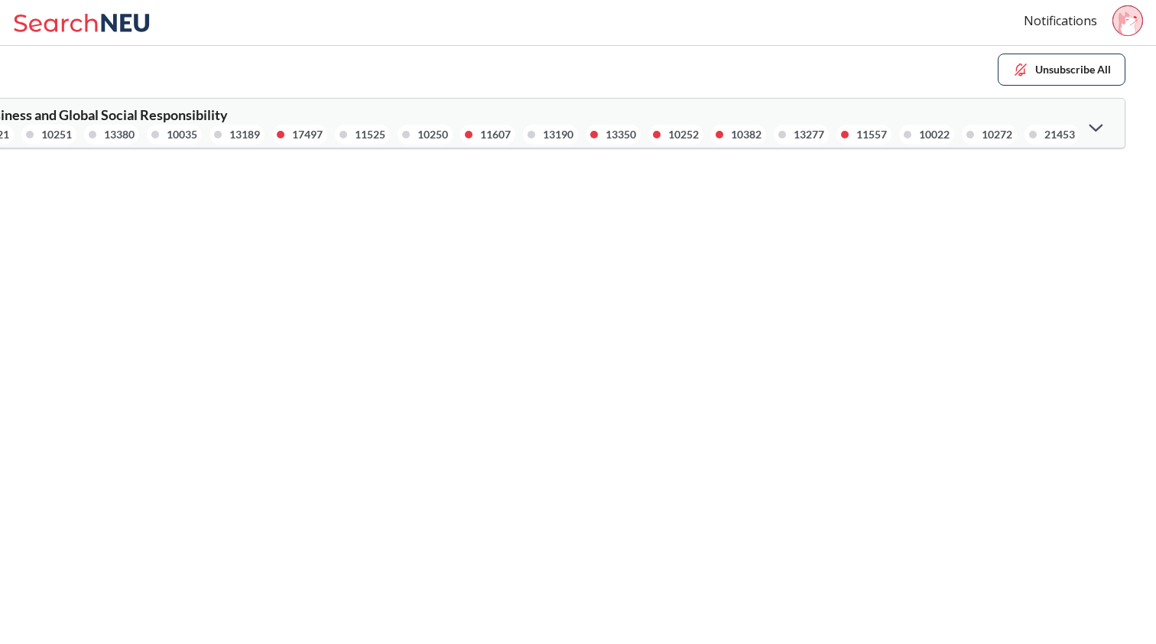
click at [1098, 120] on div at bounding box center [1096, 126] width 33 height 31
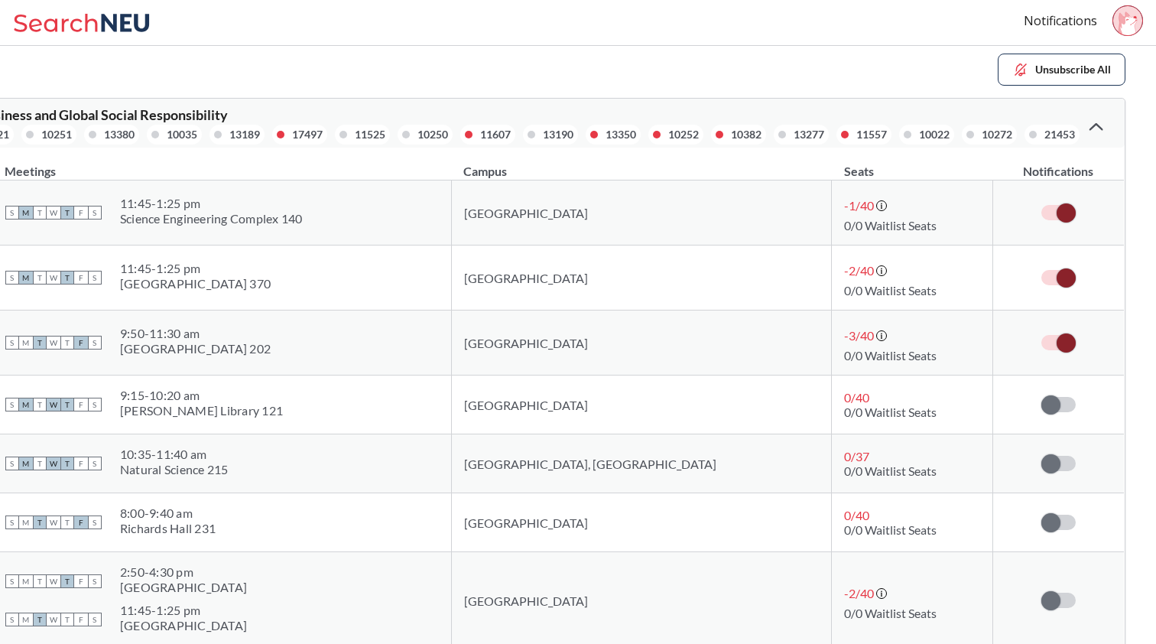
click at [1125, 33] on icon at bounding box center [1128, 23] width 18 height 24
click at [883, 82] on div "Fall 2025 Notifications Unsubscribe All" at bounding box center [469, 70] width 1313 height 32
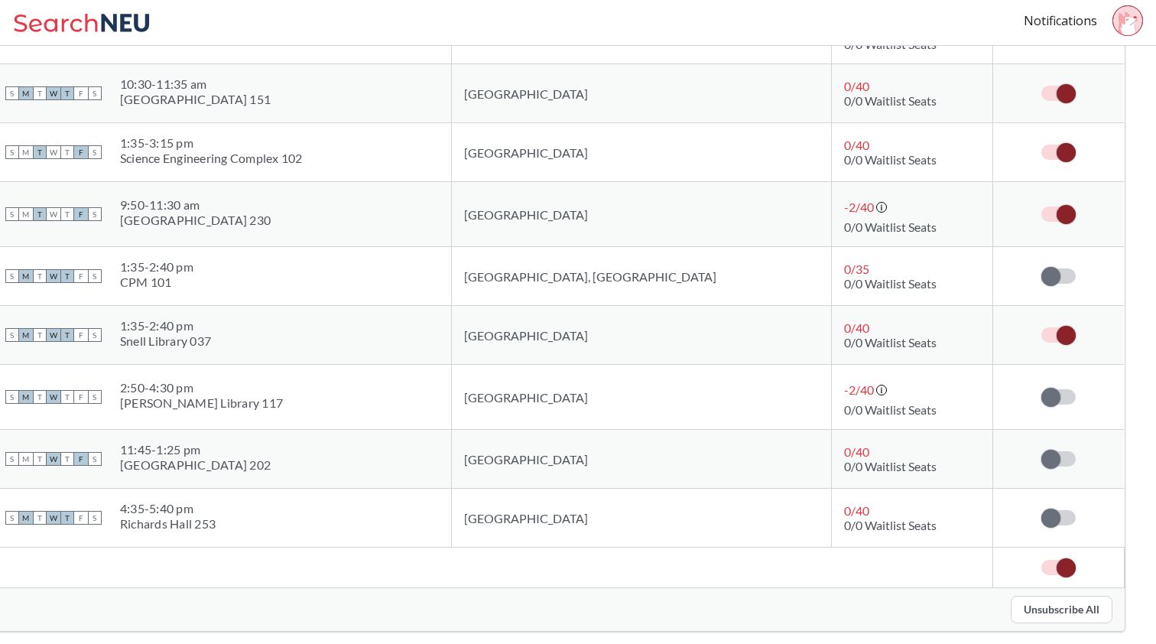
scroll to position [885, 110]
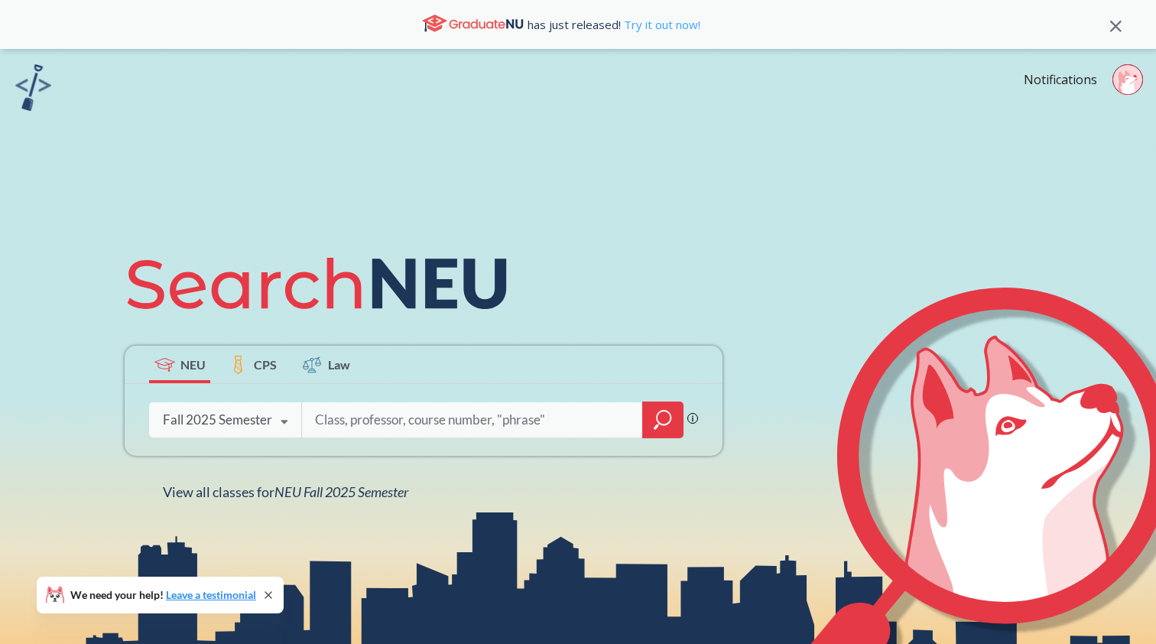
click at [637, 25] on link "Try it out now!" at bounding box center [661, 24] width 80 height 15
